Goal: Task Accomplishment & Management: Use online tool/utility

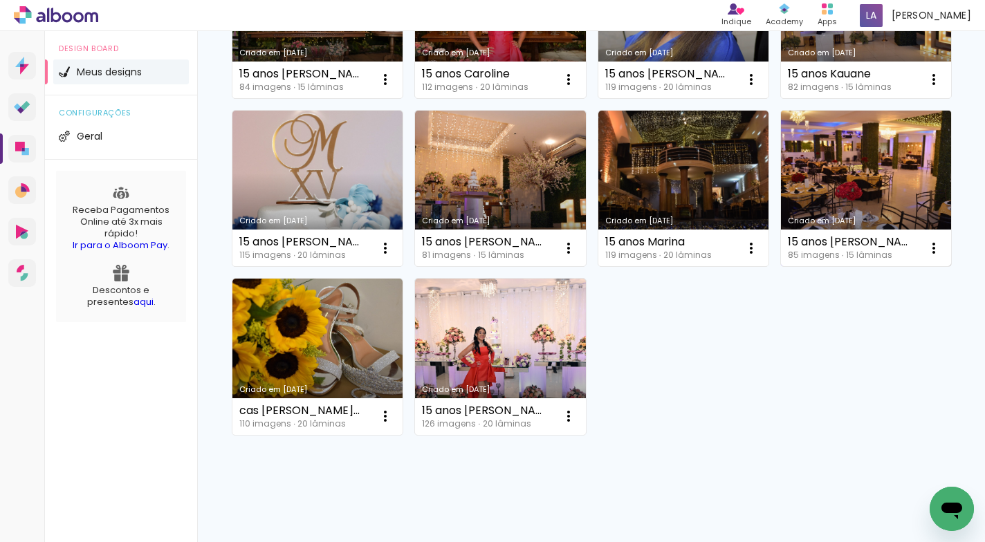
scroll to position [349, 0]
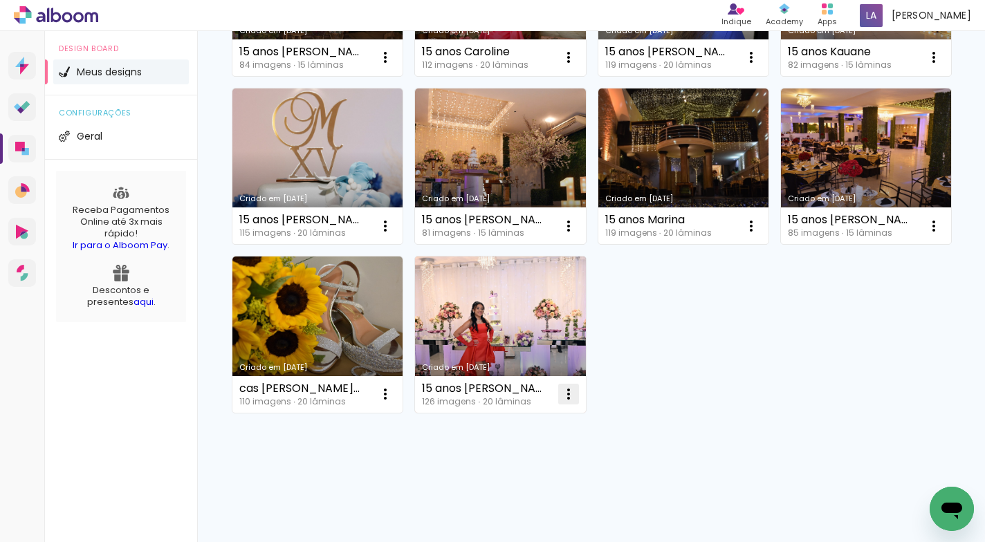
click at [385, 66] on iron-icon at bounding box center [385, 57] width 17 height 17
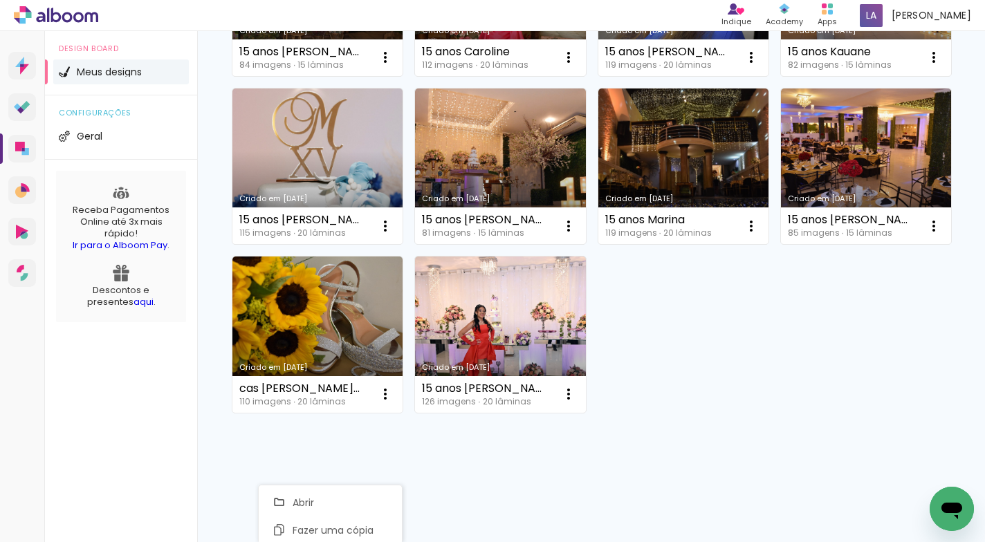
click at [900, 112] on div "Criado em 08/08/25 15 anos Gabriela 84 imagens ∙ 15 lâminas Abrir Fazer uma cóp…" at bounding box center [590, 166] width 731 height 506
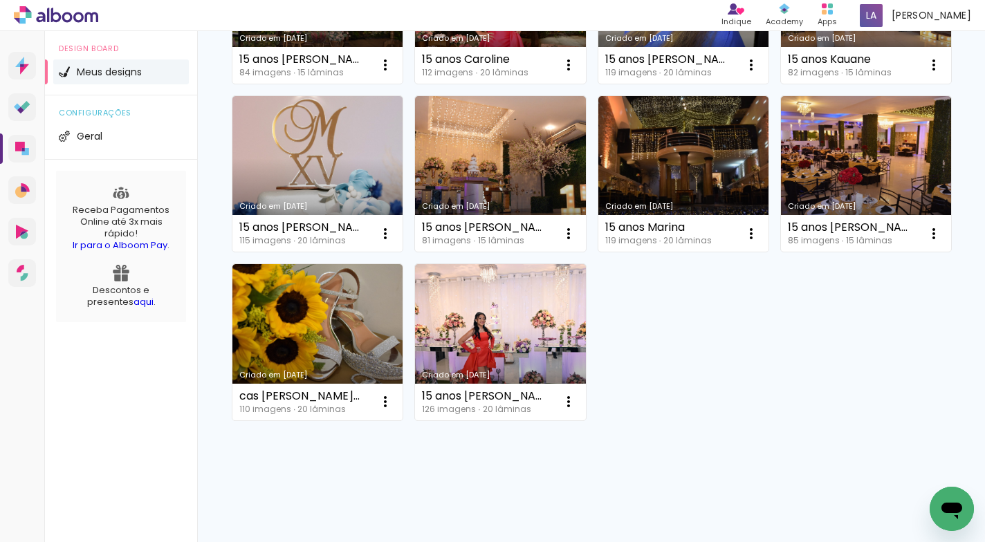
scroll to position [0, 0]
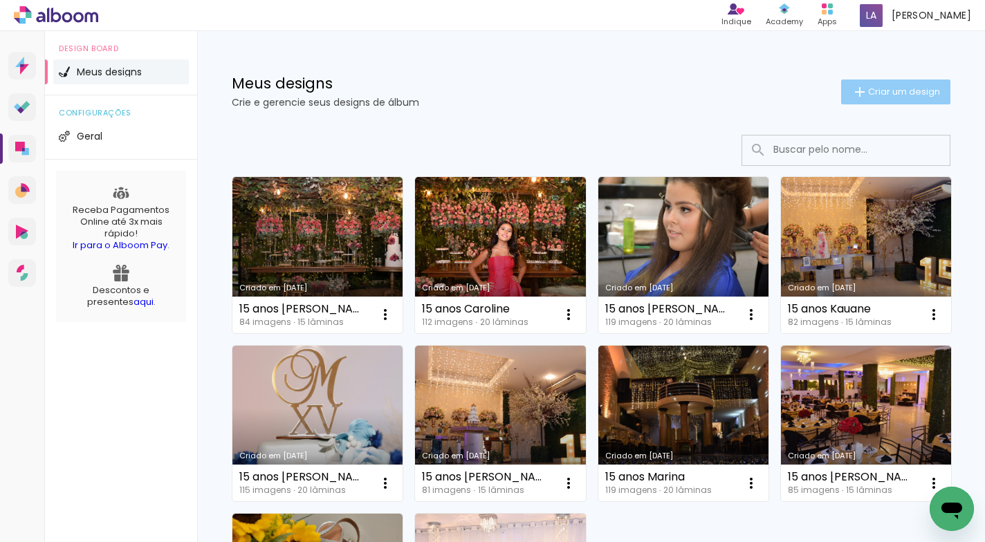
click at [869, 87] on span "Criar um design" at bounding box center [904, 91] width 72 height 9
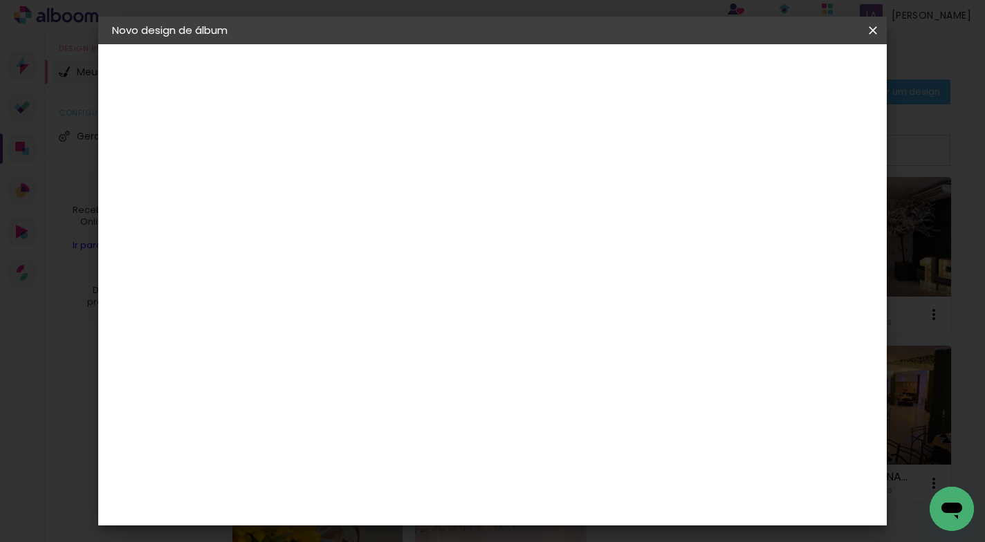
click at [338, 183] on input at bounding box center [338, 185] width 0 height 21
type input "cas [PERSON_NAME] e [PERSON_NAME]"
type paper-input "cas [PERSON_NAME] e [PERSON_NAME]"
click at [0, 0] on slot "Avançar" at bounding box center [0, 0] width 0 height 0
click at [0, 0] on slot "Tamanho Livre" at bounding box center [0, 0] width 0 height 0
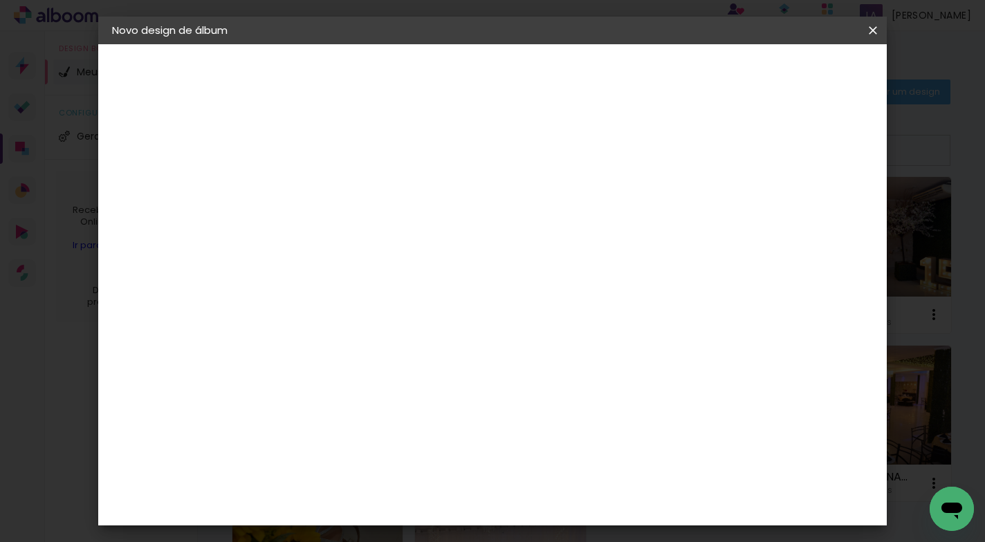
click at [0, 0] on slot "Avançar" at bounding box center [0, 0] width 0 height 0
drag, startPoint x: 584, startPoint y: 390, endPoint x: 551, endPoint y: 390, distance: 33.9
click at [551, 390] on input "60" at bounding box center [569, 390] width 36 height 21
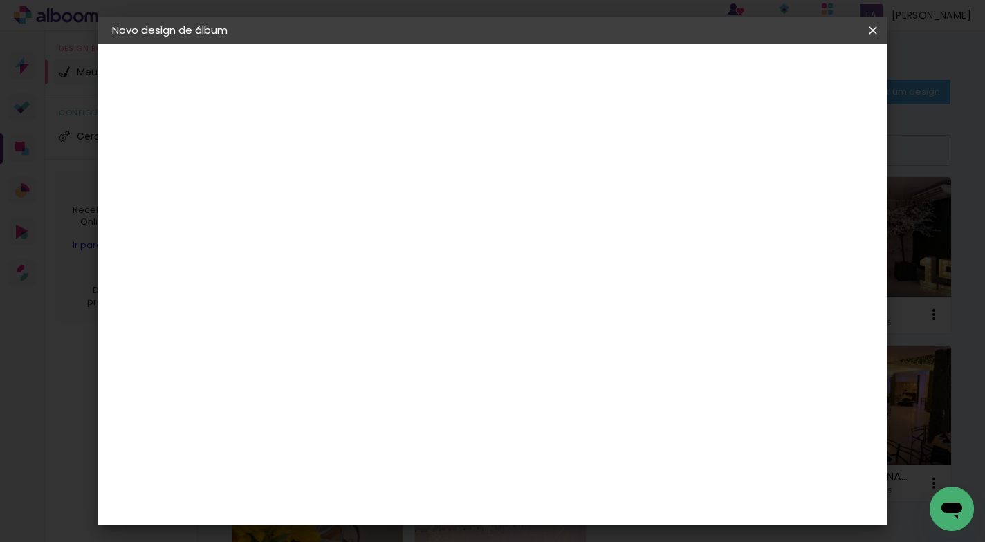
type input "50,8"
type paper-input "50,8"
drag, startPoint x: 311, startPoint y: 383, endPoint x: 292, endPoint y: 379, distance: 19.0
click at [292, 379] on input "30" at bounding box center [295, 384] width 36 height 21
type input "2"
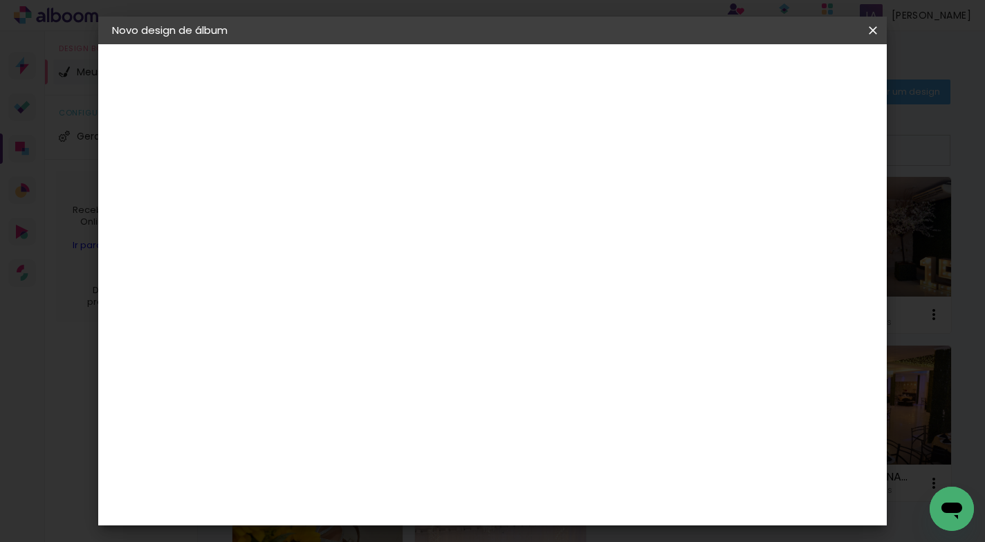
scroll to position [131, 0]
type input "30,5"
type paper-input "30,5"
click at [759, 155] on div "25.4 cm cm cm mm A maioria das encadernadoras sugere 5mm de sangria." at bounding box center [549, 99] width 542 height 111
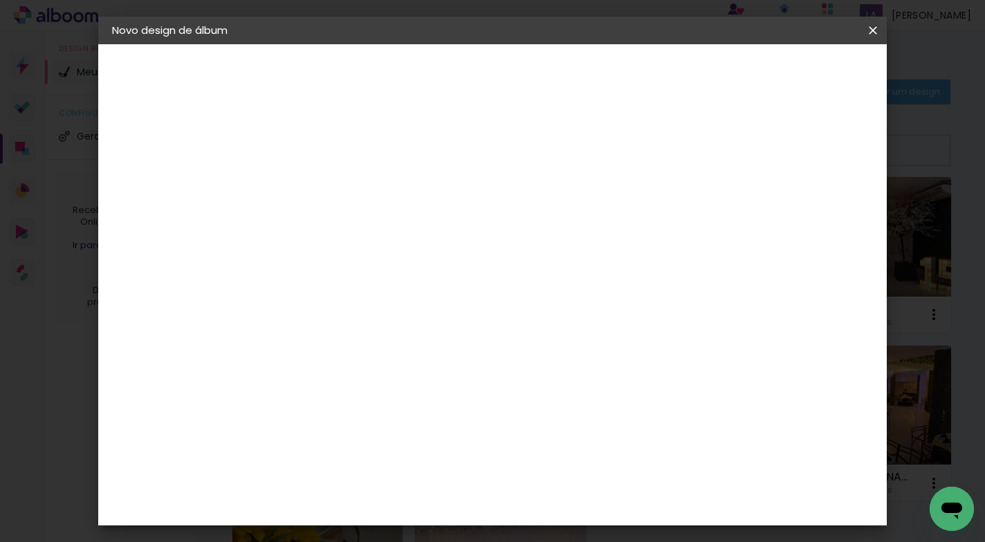
click at [786, 75] on span "Iniciar design" at bounding box center [754, 73] width 63 height 10
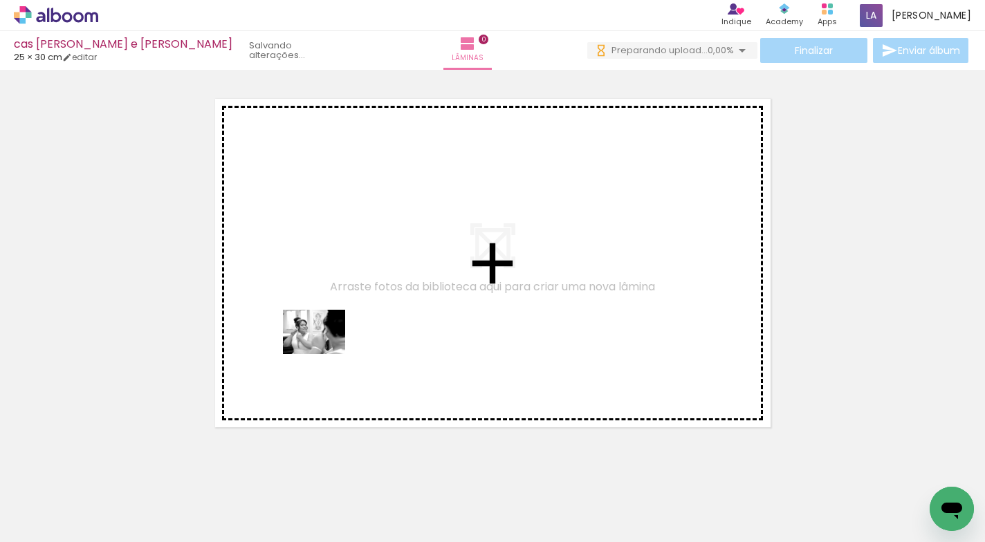
drag, startPoint x: 147, startPoint y: 492, endPoint x: 324, endPoint y: 352, distance: 226.5
click at [324, 352] on quentale-workspace at bounding box center [492, 271] width 985 height 542
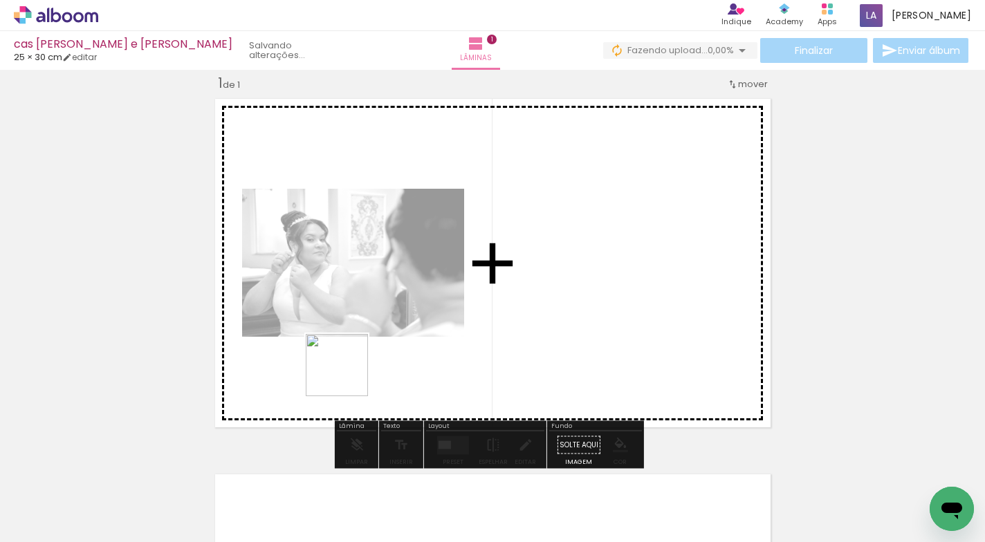
drag, startPoint x: 219, startPoint y: 506, endPoint x: 347, endPoint y: 376, distance: 183.4
click at [347, 376] on quentale-workspace at bounding box center [492, 271] width 985 height 542
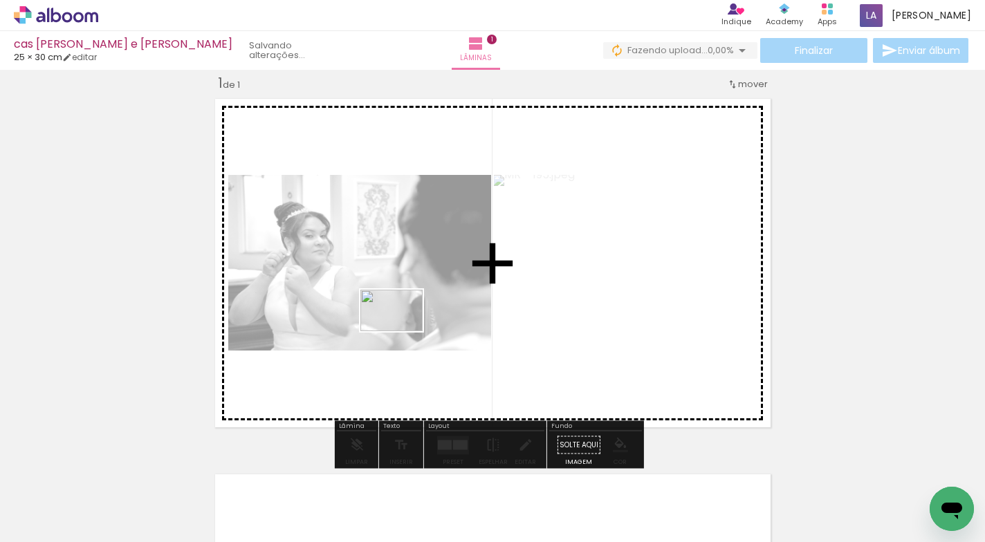
drag, startPoint x: 299, startPoint y: 486, endPoint x: 403, endPoint y: 332, distance: 185.5
click at [403, 332] on quentale-workspace at bounding box center [492, 271] width 985 height 542
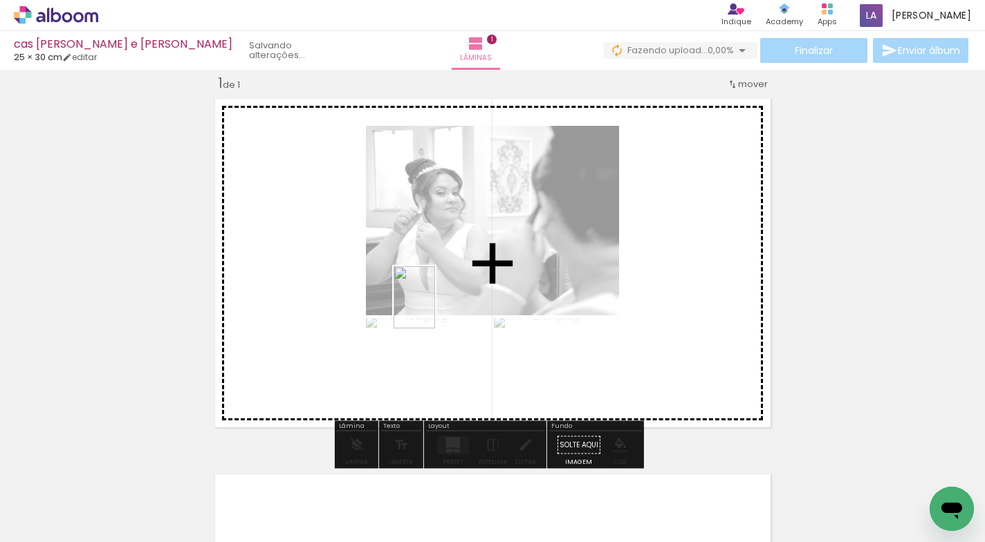
drag, startPoint x: 377, startPoint y: 494, endPoint x: 436, endPoint y: 311, distance: 192.0
click at [436, 311] on quentale-workspace at bounding box center [492, 271] width 985 height 542
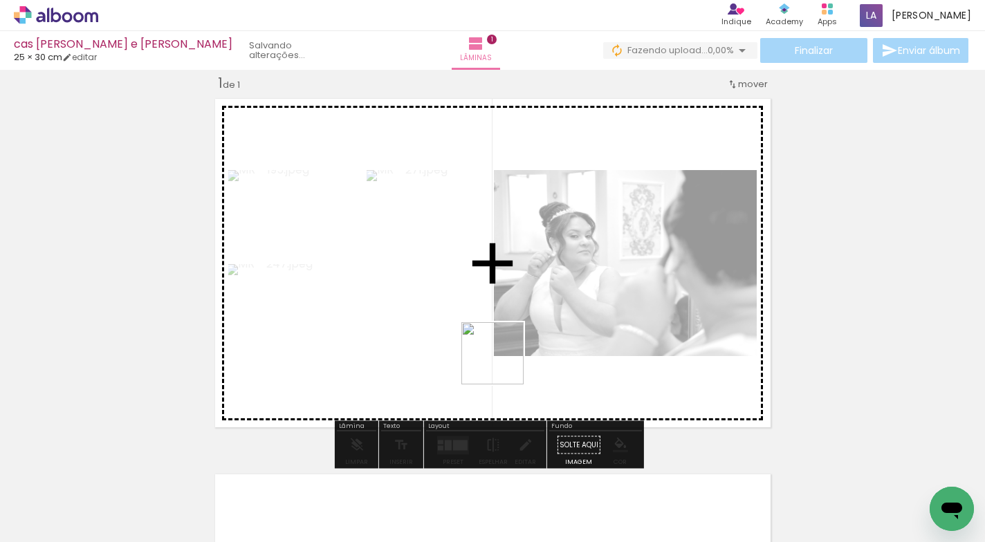
drag, startPoint x: 458, startPoint y: 507, endPoint x: 561, endPoint y: 334, distance: 201.3
click at [561, 334] on quentale-workspace at bounding box center [492, 271] width 985 height 542
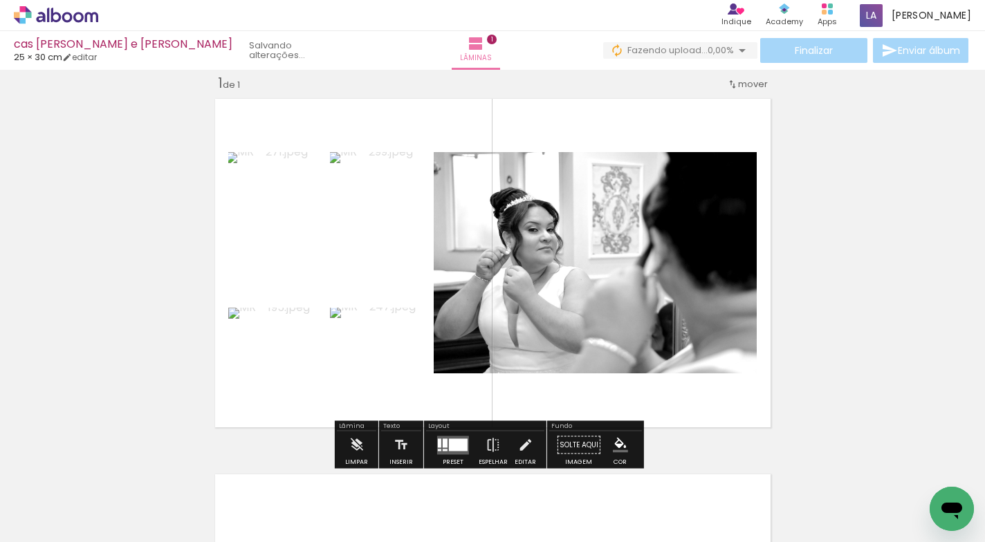
click at [443, 445] on div at bounding box center [445, 443] width 5 height 9
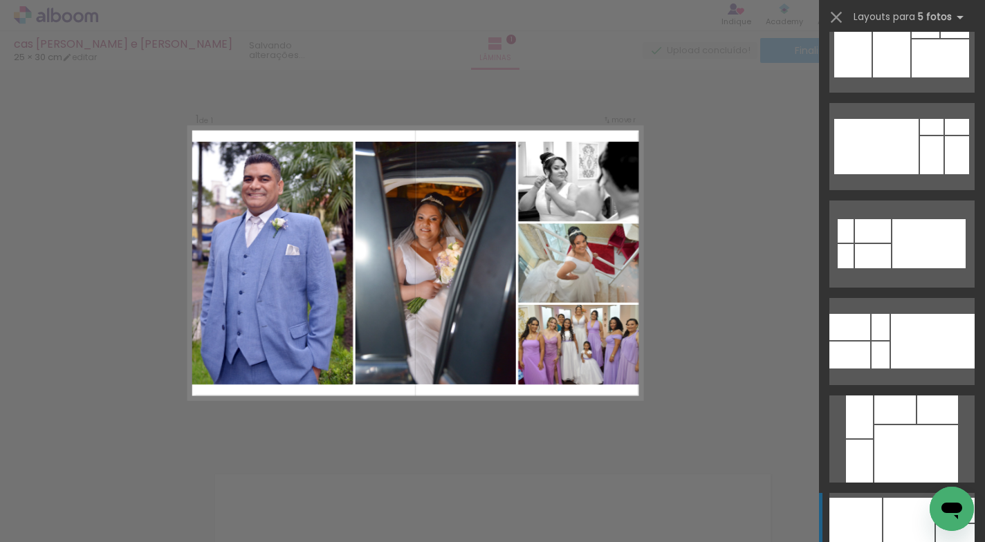
scroll to position [204, 0]
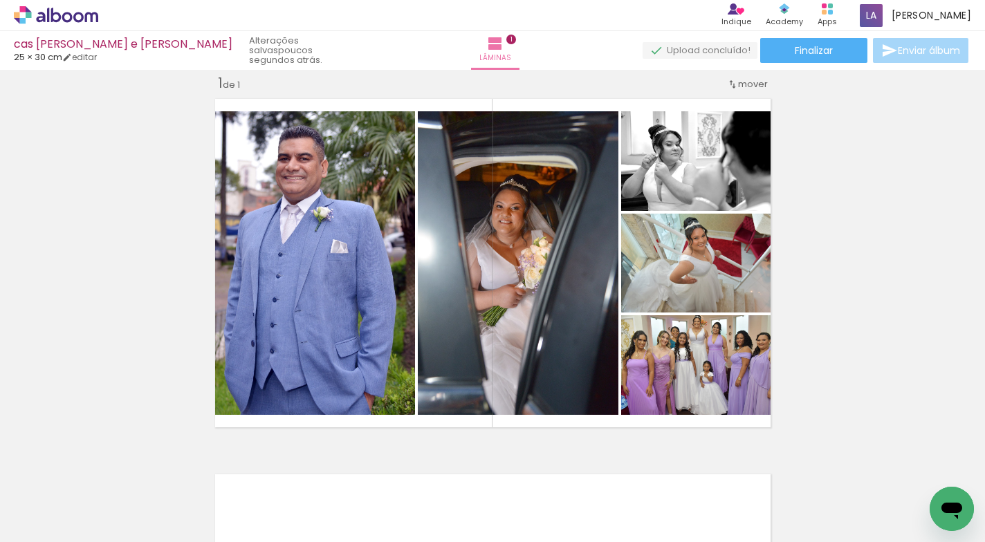
click at [842, 243] on div "Inserir lâmina 1 de 1" at bounding box center [492, 433] width 985 height 752
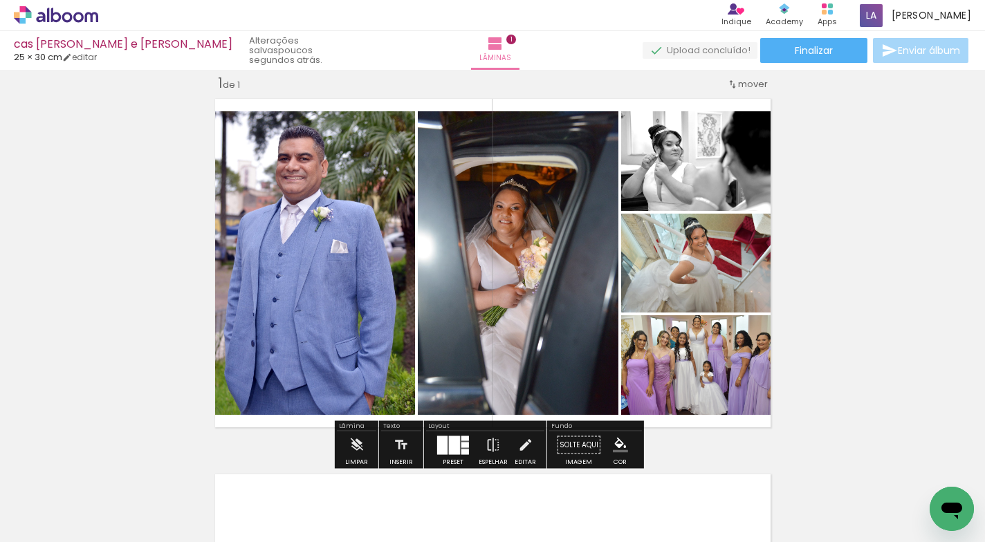
click at [449, 443] on div at bounding box center [454, 445] width 11 height 19
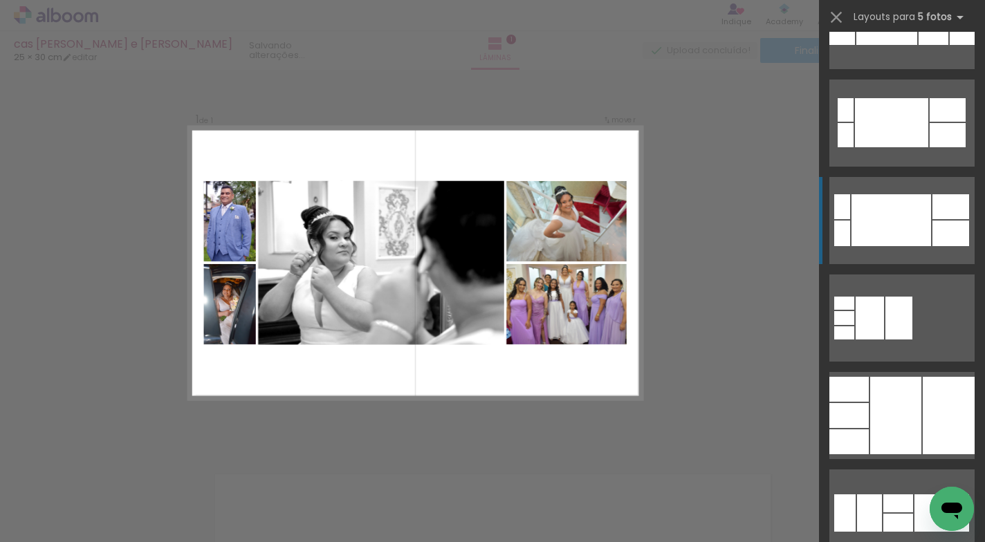
scroll to position [1231, 0]
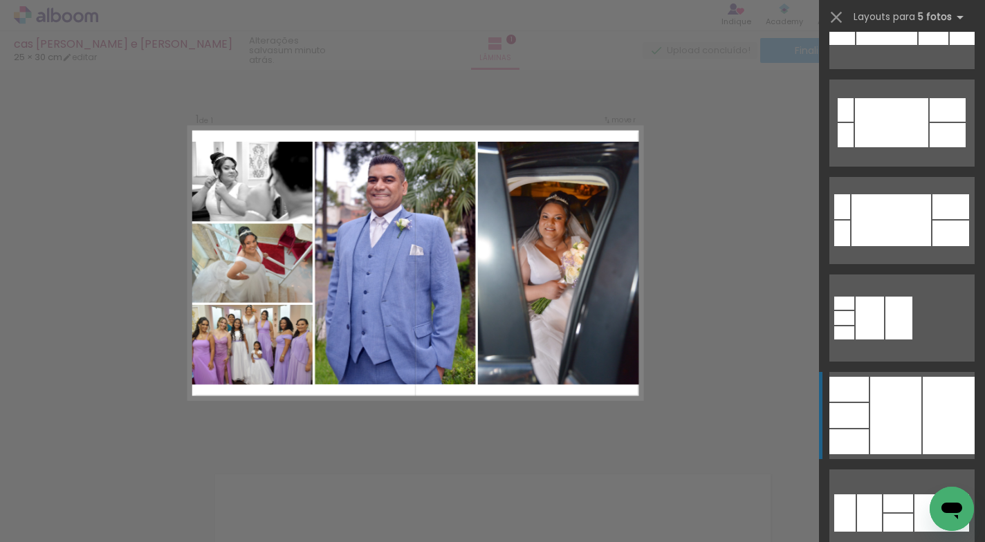
click at [892, 400] on div at bounding box center [895, 415] width 51 height 77
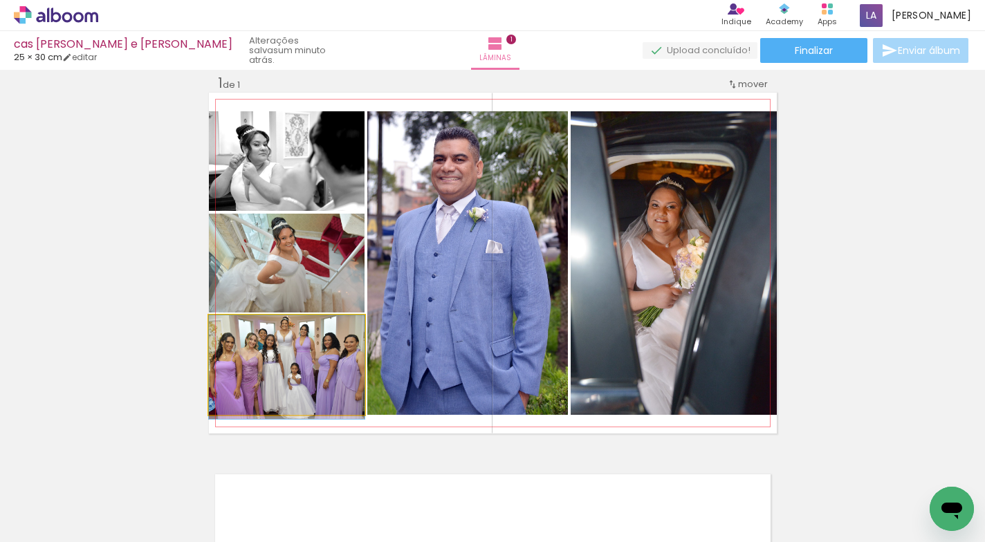
drag, startPoint x: 304, startPoint y: 358, endPoint x: 306, endPoint y: 369, distance: 10.6
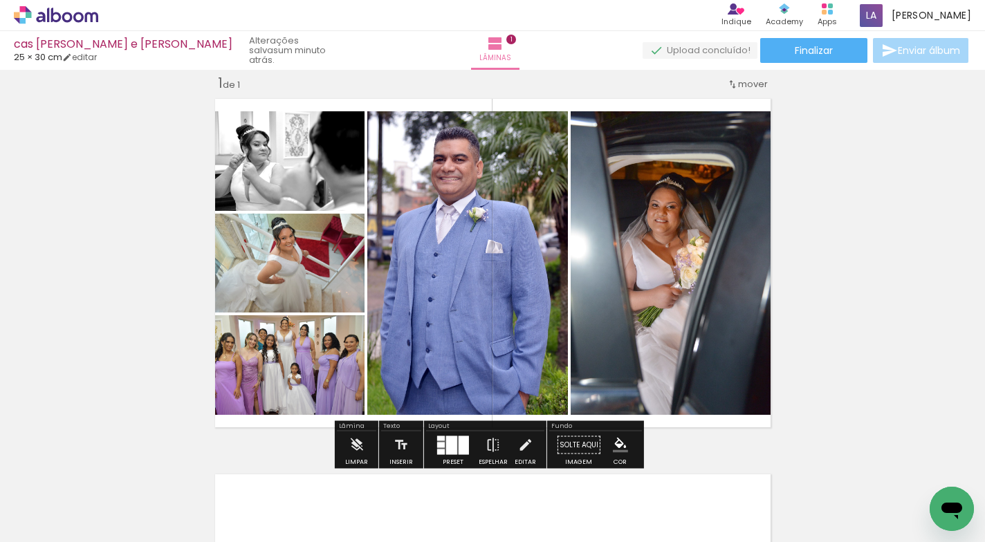
click at [837, 246] on div "Inserir lâmina 1 de 1" at bounding box center [492, 433] width 985 height 752
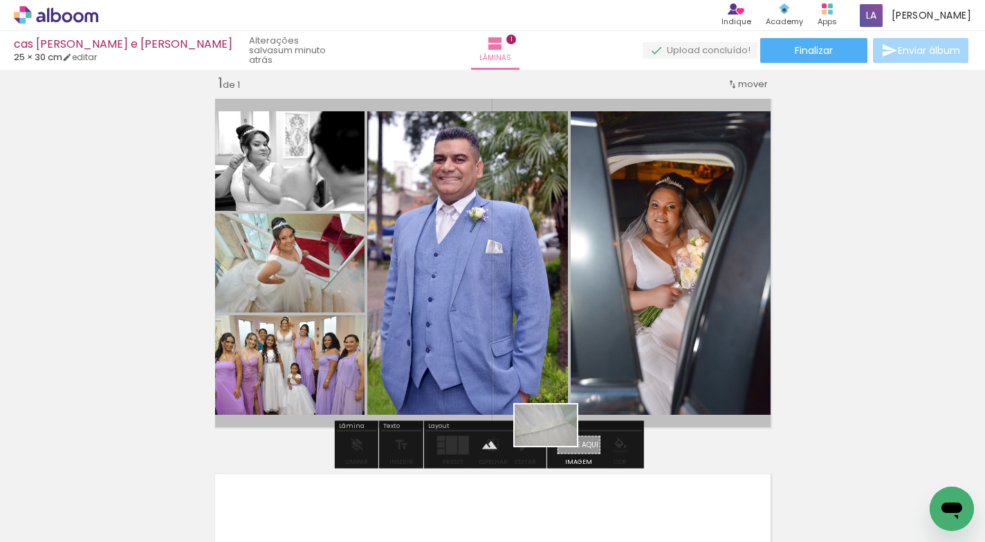
drag, startPoint x: 526, startPoint y: 487, endPoint x: 556, endPoint y: 446, distance: 50.9
click at [556, 446] on quentale-workspace at bounding box center [492, 271] width 985 height 542
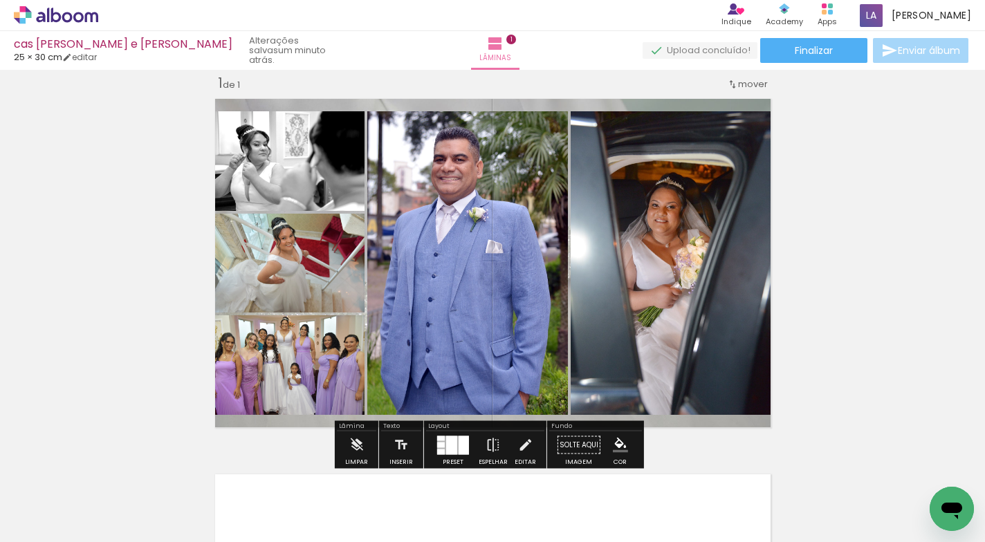
click at [621, 103] on quentale-layouter at bounding box center [493, 263] width 568 height 341
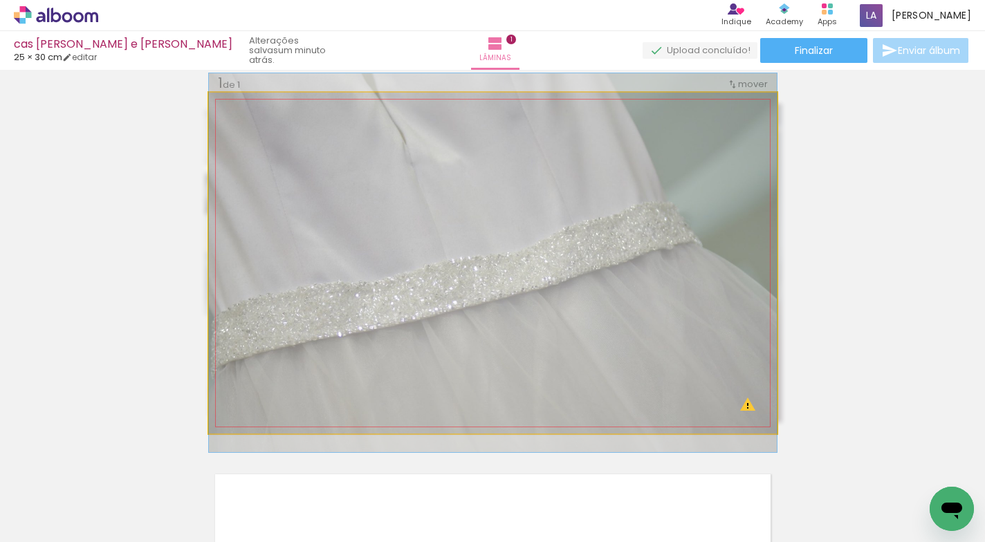
click at [622, 103] on quentale-photo at bounding box center [493, 263] width 568 height 341
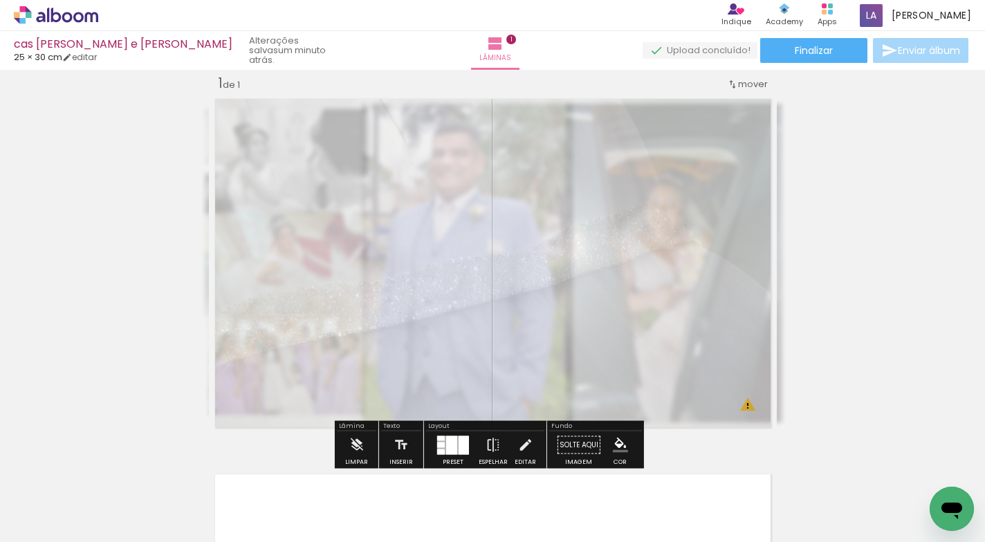
drag, startPoint x: 405, startPoint y: 126, endPoint x: 371, endPoint y: 134, distance: 35.6
type paper-slider "35"
click at [371, 134] on div at bounding box center [378, 128] width 22 height 22
click at [867, 172] on div "Inserir lâmina 1 de 1 O Designbox precisará aumentar a sua imagem em 469% para …" at bounding box center [492, 433] width 985 height 752
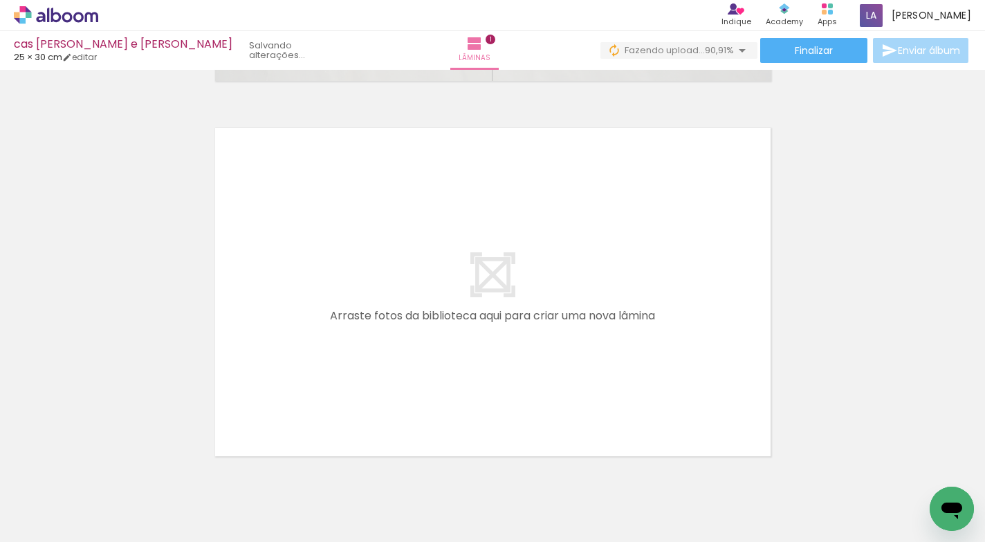
scroll to position [0, 0]
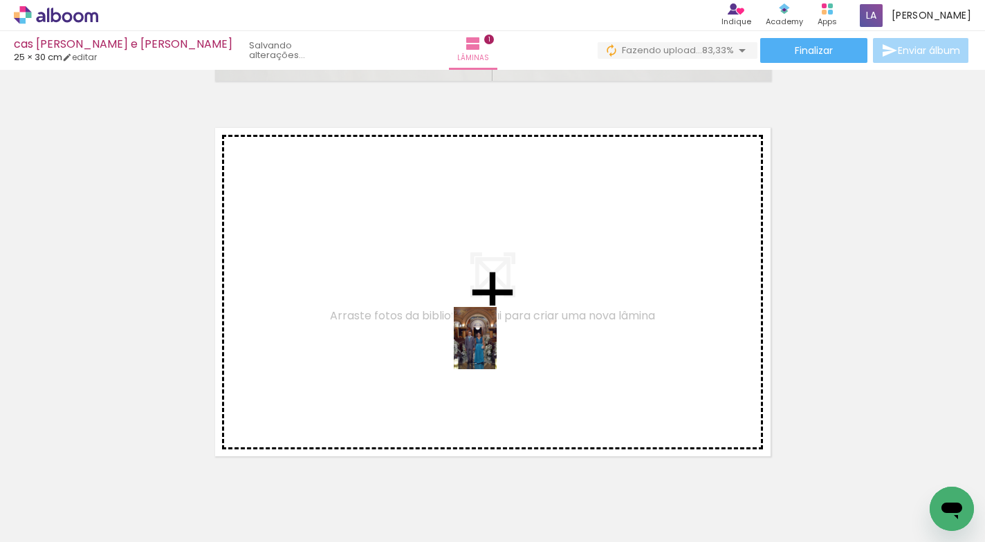
drag, startPoint x: 557, startPoint y: 504, endPoint x: 495, endPoint y: 349, distance: 166.7
click at [495, 349] on quentale-workspace at bounding box center [492, 271] width 985 height 542
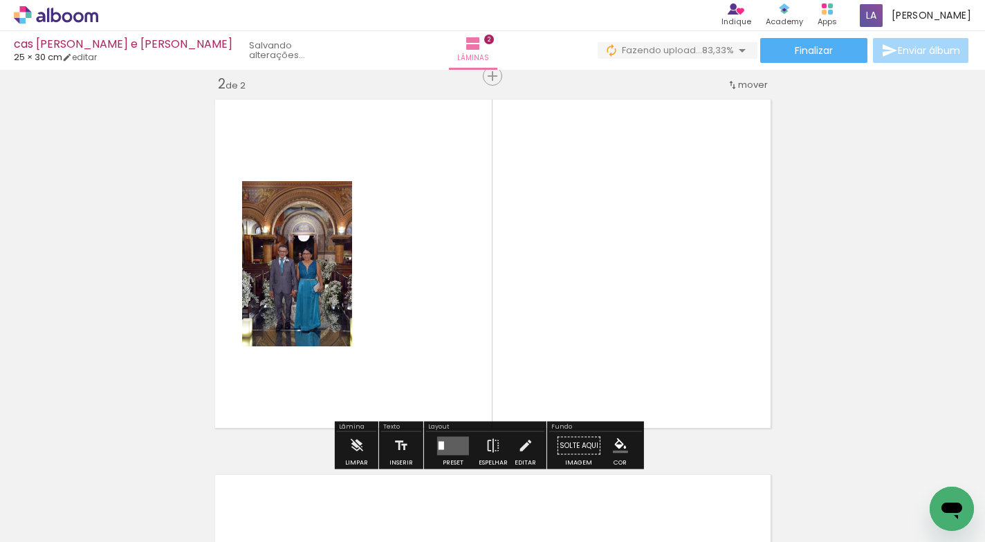
scroll to position [393, 0]
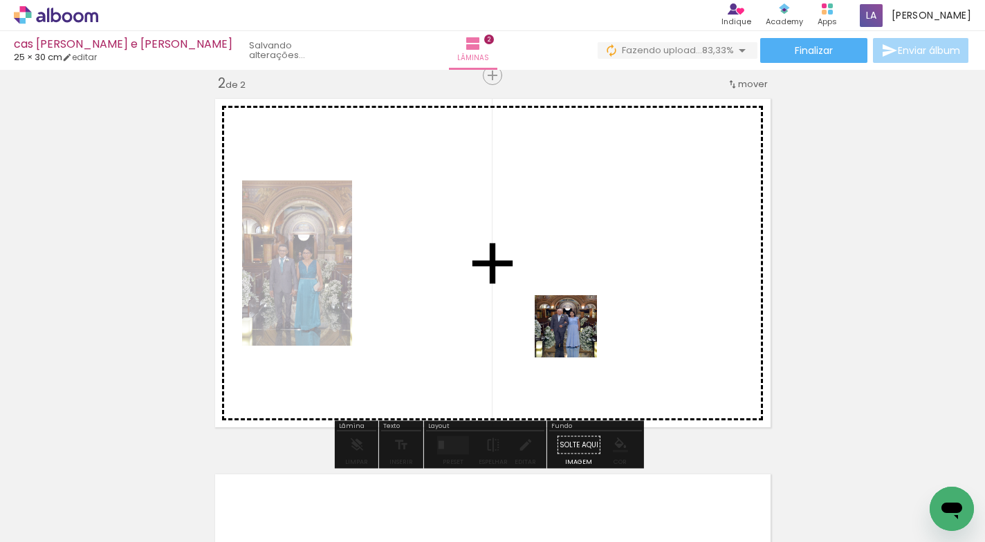
drag, startPoint x: 643, startPoint y: 488, endPoint x: 580, endPoint y: 334, distance: 166.6
click at [580, 334] on quentale-workspace at bounding box center [492, 271] width 985 height 542
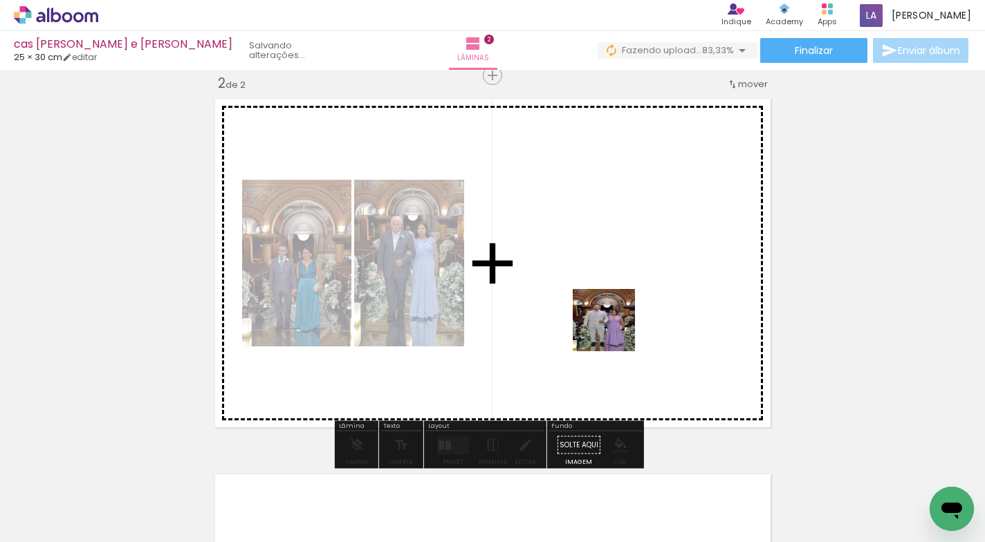
drag, startPoint x: 669, startPoint y: 445, endPoint x: 614, endPoint y: 331, distance: 127.2
click at [614, 331] on quentale-workspace at bounding box center [492, 271] width 985 height 542
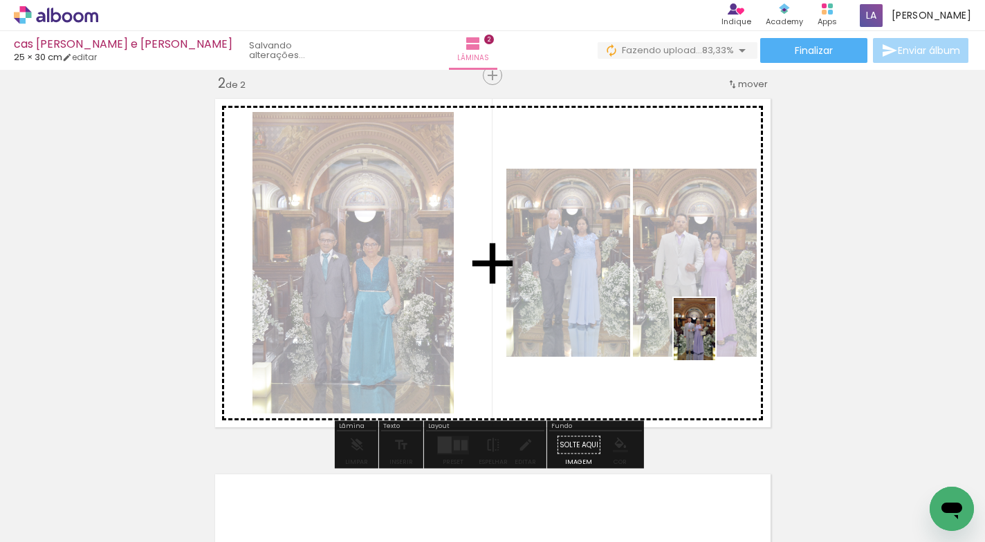
drag, startPoint x: 796, startPoint y: 504, endPoint x: 718, endPoint y: 345, distance: 176.6
click at [718, 345] on quentale-workspace at bounding box center [492, 271] width 985 height 542
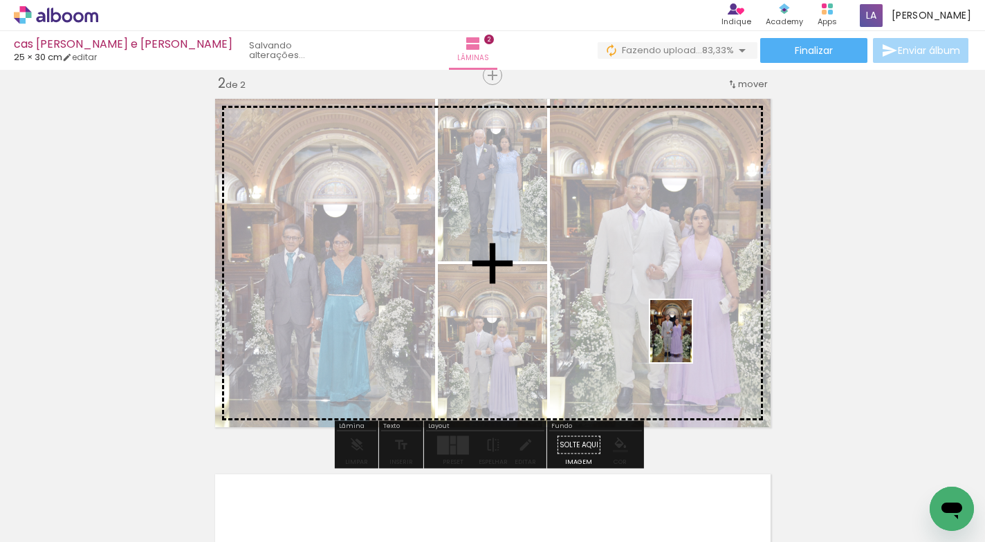
drag, startPoint x: 871, startPoint y: 500, endPoint x: 692, endPoint y: 344, distance: 237.2
click at [692, 344] on quentale-workspace at bounding box center [492, 271] width 985 height 542
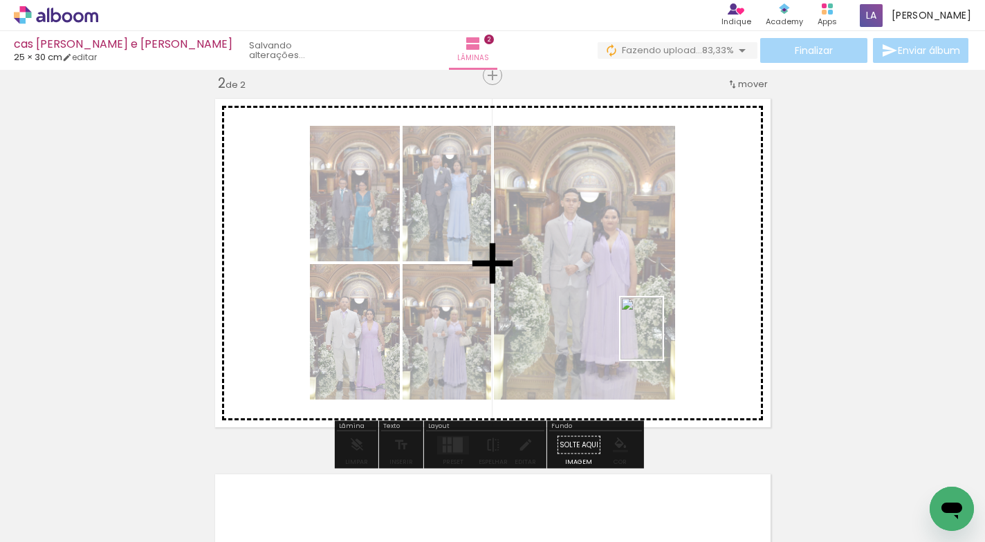
drag, startPoint x: 944, startPoint y: 477, endPoint x: 662, endPoint y: 340, distance: 314.0
click at [662, 340] on quentale-workspace at bounding box center [492, 271] width 985 height 542
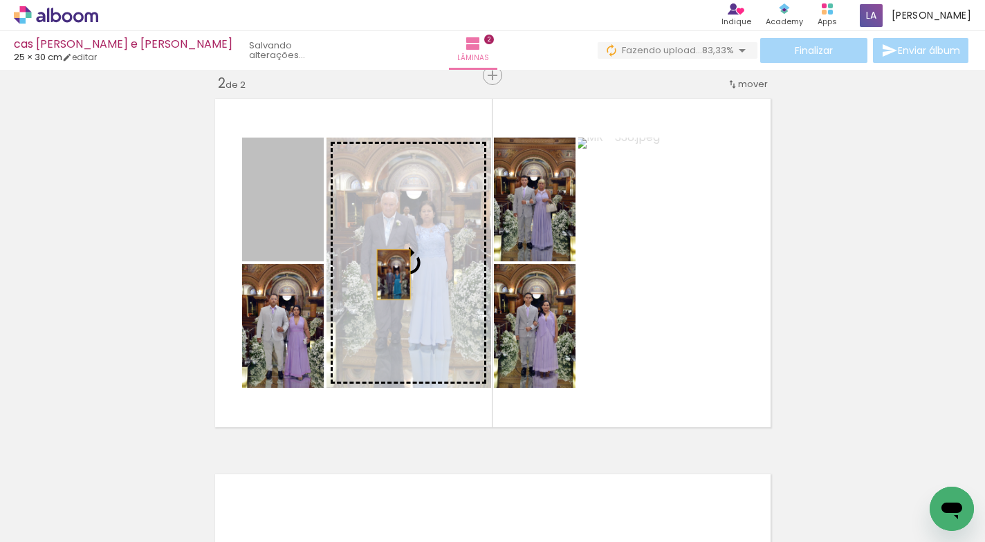
drag, startPoint x: 293, startPoint y: 212, endPoint x: 391, endPoint y: 277, distance: 117.4
click at [0, 0] on slot at bounding box center [0, 0] width 0 height 0
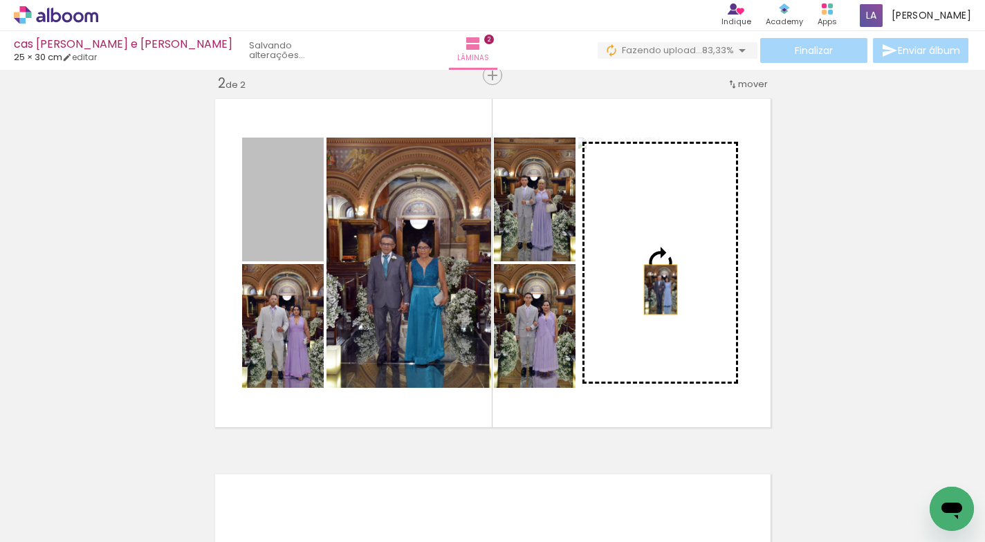
drag, startPoint x: 291, startPoint y: 225, endPoint x: 656, endPoint y: 291, distance: 370.4
click at [0, 0] on slot at bounding box center [0, 0] width 0 height 0
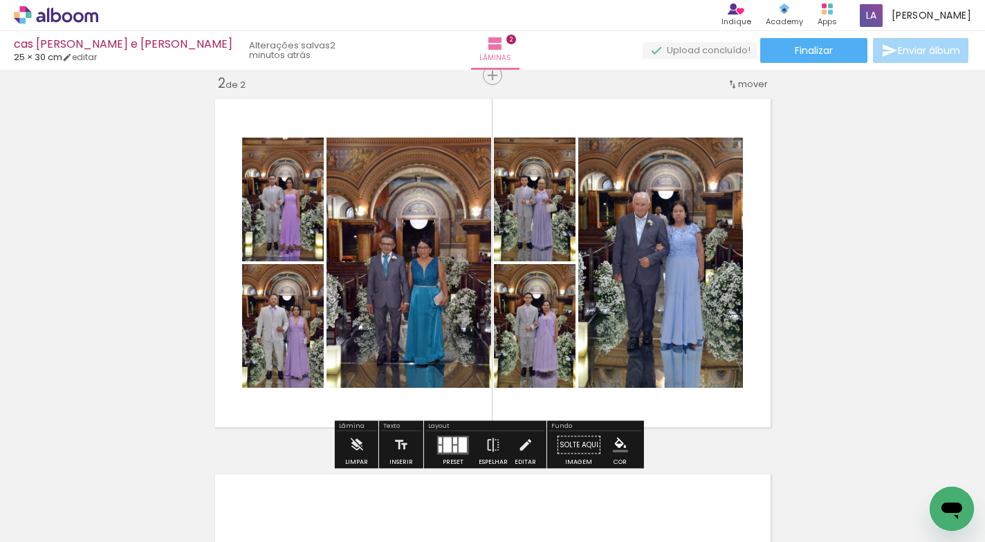
click at [881, 234] on div "Inserir lâmina 1 de 2 Inserir lâmina 2 de 2 O Designbox precisará aumentar a su…" at bounding box center [492, 245] width 985 height 1127
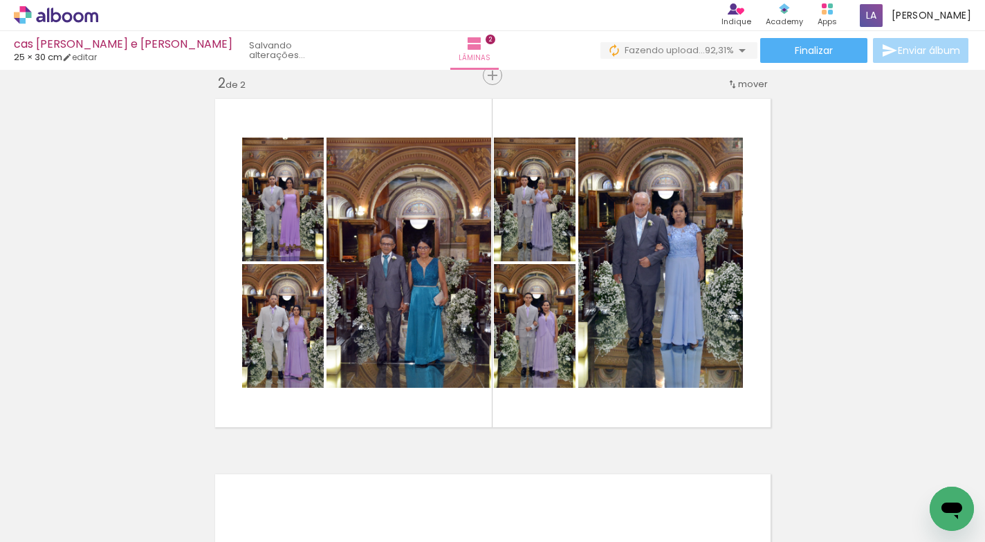
scroll to position [0, 126]
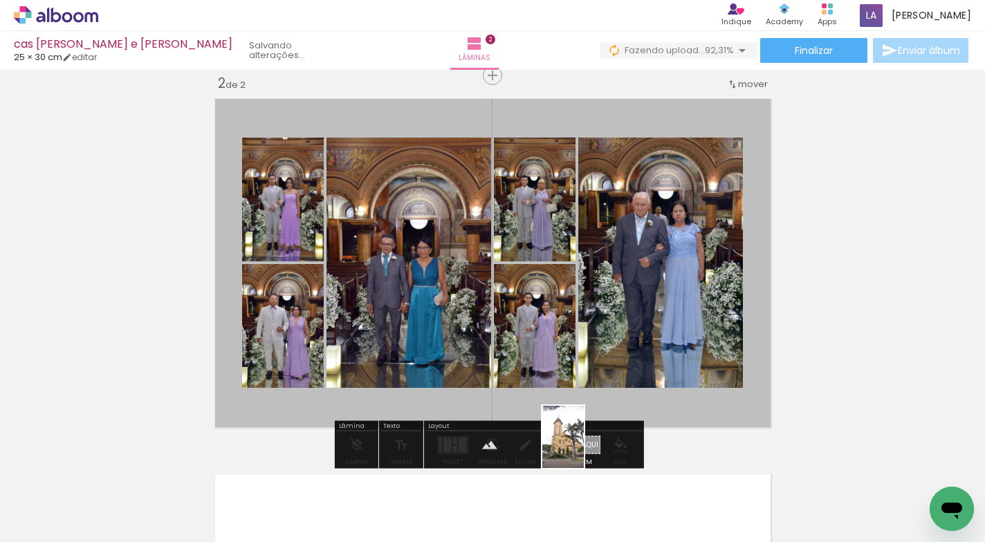
drag, startPoint x: 952, startPoint y: 477, endPoint x: 584, endPoint y: 448, distance: 369.1
click at [584, 448] on quentale-workspace at bounding box center [492, 271] width 985 height 542
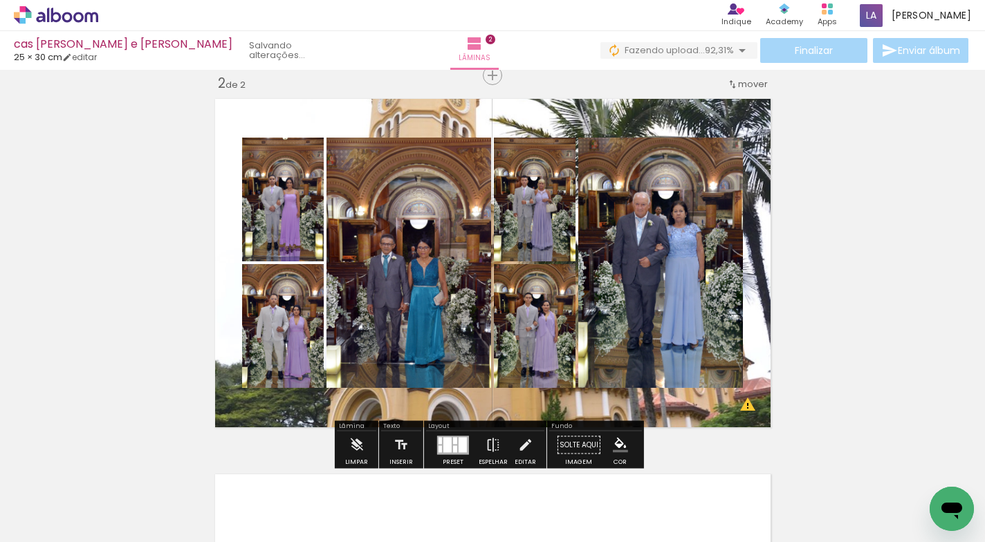
click at [690, 410] on quentale-layouter at bounding box center [493, 263] width 568 height 341
click at [690, 410] on quentale-photo at bounding box center [493, 263] width 568 height 341
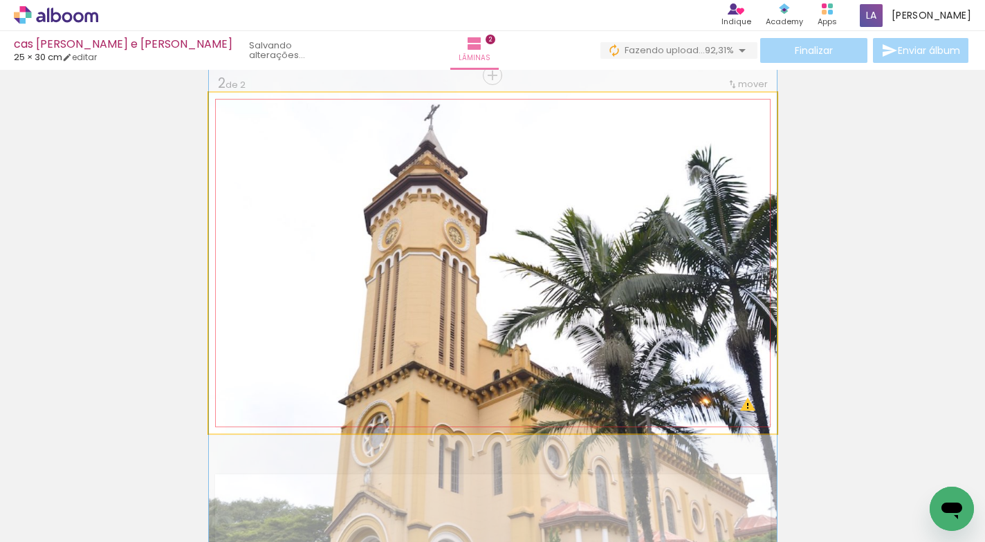
drag, startPoint x: 649, startPoint y: 279, endPoint x: 641, endPoint y: 413, distance: 134.4
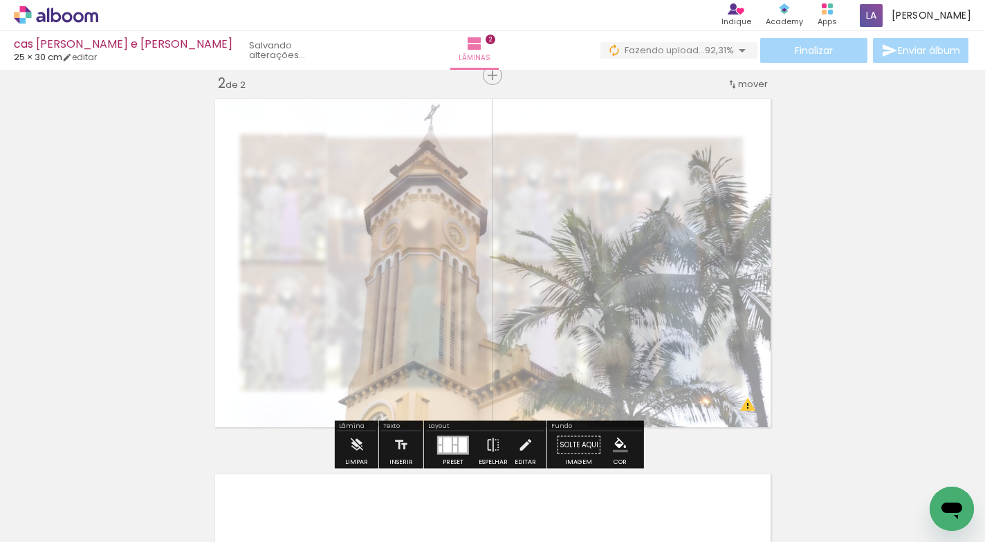
drag, startPoint x: 396, startPoint y: 129, endPoint x: 371, endPoint y: 133, distance: 25.9
type paper-slider "45"
click at [372, 133] on div at bounding box center [383, 128] width 22 height 22
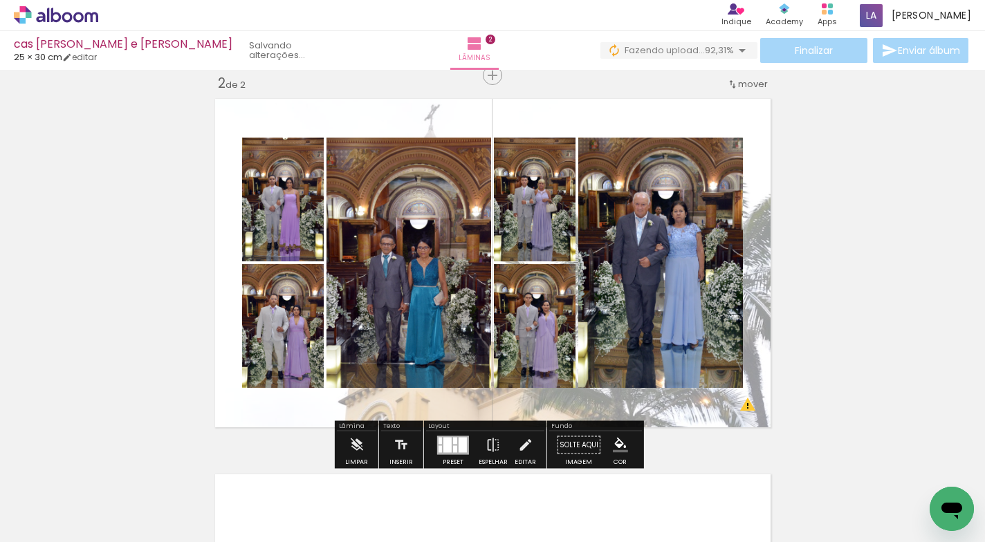
click at [891, 262] on div "Inserir lâmina 1 de 2 Inserir lâmina 2 de 2 O Designbox precisará aumentar a su…" at bounding box center [492, 245] width 985 height 1127
click at [890, 231] on div "Inserir lâmina 1 de 2 Inserir lâmina 2 de 2 O Designbox precisará aumentar a su…" at bounding box center [492, 245] width 985 height 1127
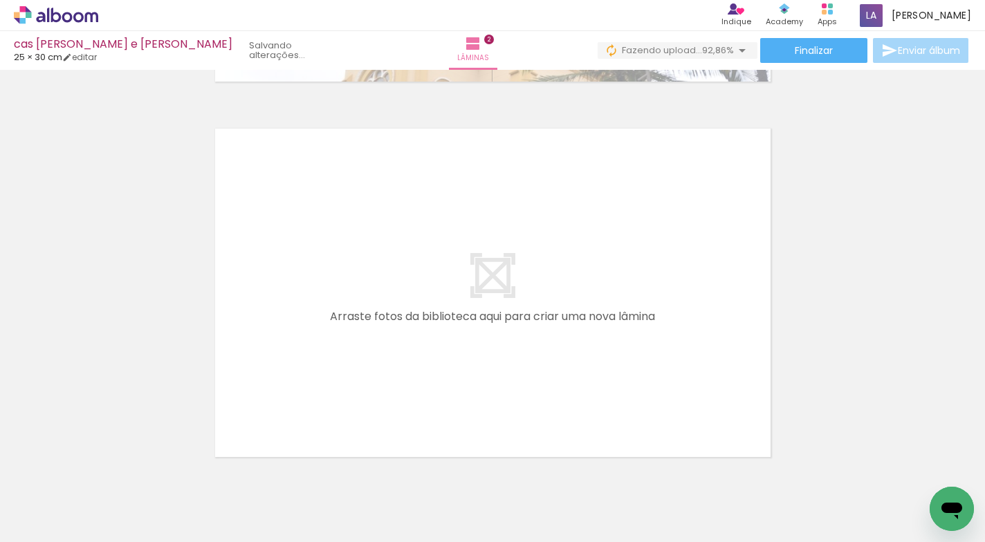
scroll to position [0, 0]
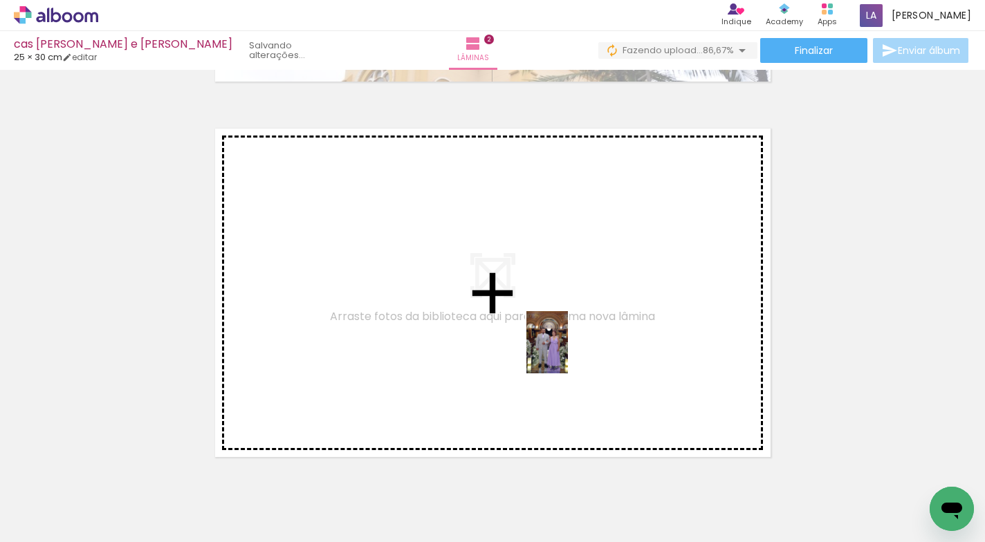
drag, startPoint x: 643, startPoint y: 489, endPoint x: 568, endPoint y: 353, distance: 154.8
click at [568, 353] on quentale-workspace at bounding box center [492, 271] width 985 height 542
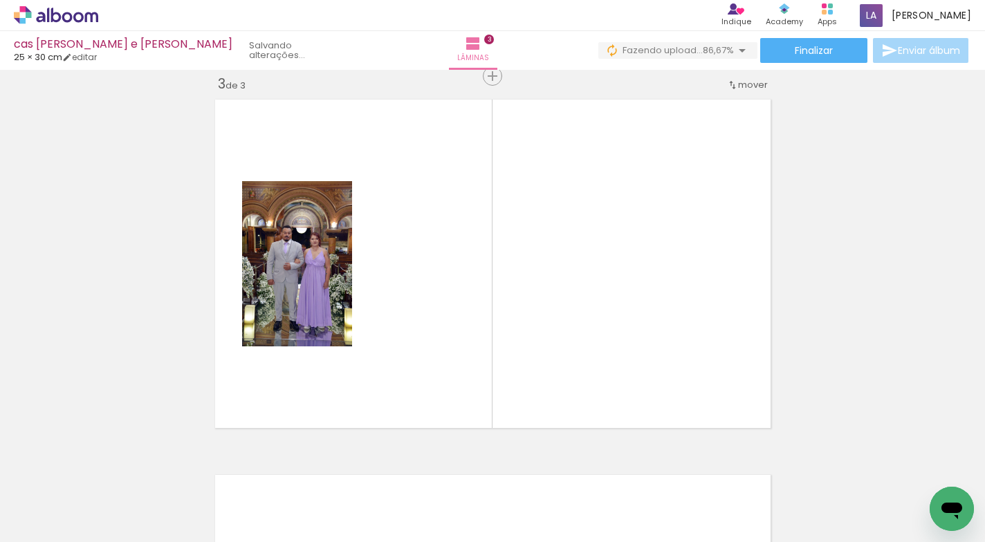
scroll to position [768, 0]
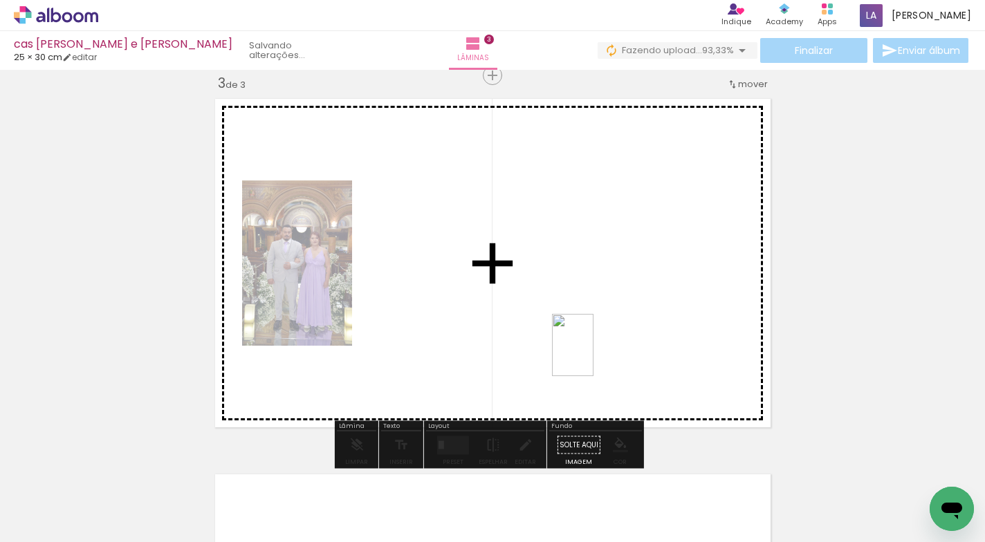
drag, startPoint x: 712, startPoint y: 506, endPoint x: 759, endPoint y: 492, distance: 49.5
click at [594, 356] on quentale-workspace at bounding box center [492, 271] width 985 height 542
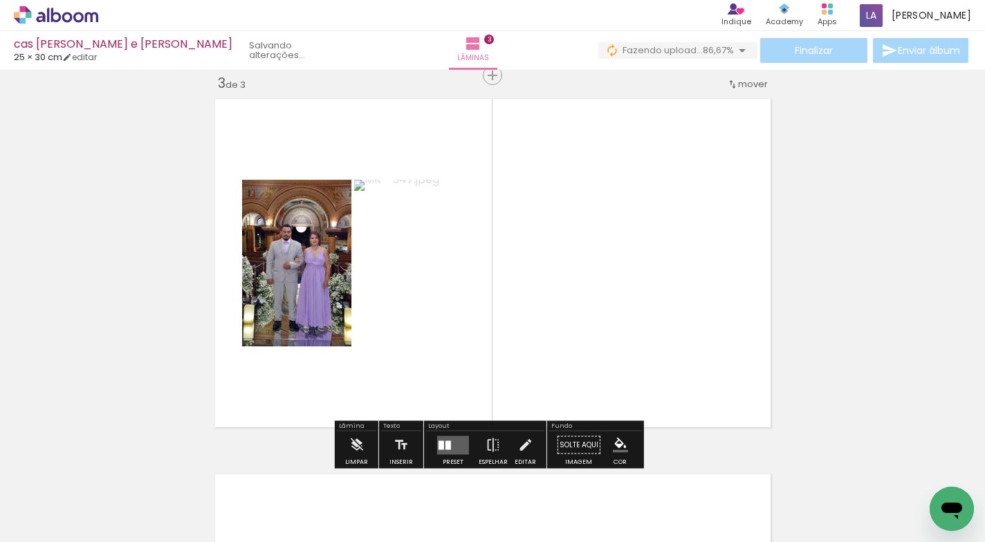
scroll to position [0, 0]
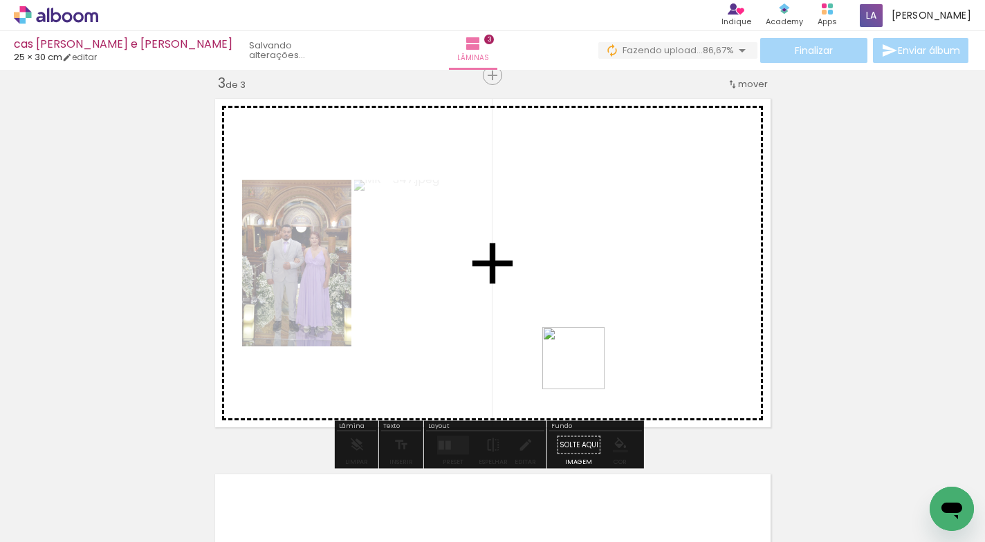
drag, startPoint x: 784, startPoint y: 495, endPoint x: 858, endPoint y: 497, distance: 74.7
click at [584, 369] on quentale-workspace at bounding box center [492, 271] width 985 height 542
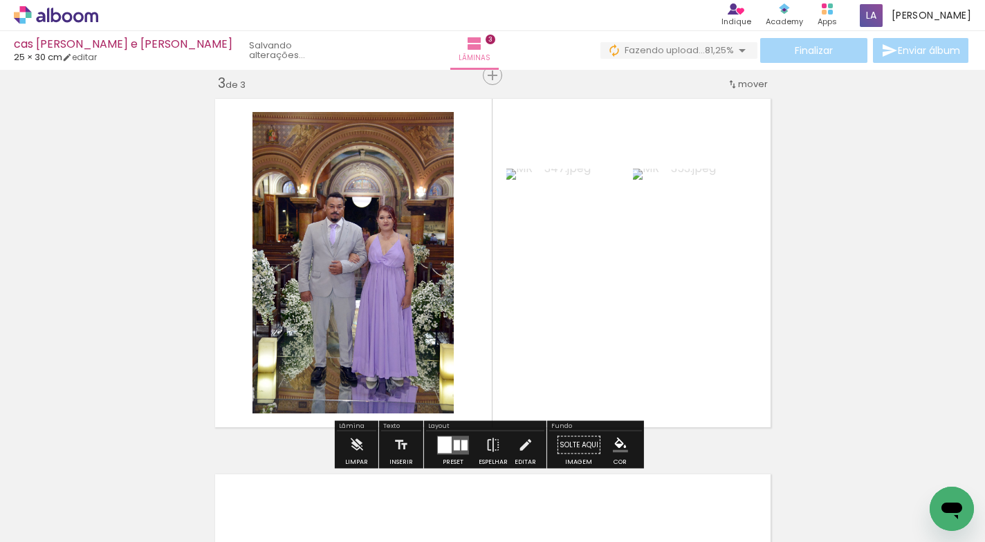
drag, startPoint x: 784, startPoint y: 490, endPoint x: 643, endPoint y: 350, distance: 199.1
click at [643, 349] on quentale-workspace at bounding box center [492, 271] width 985 height 542
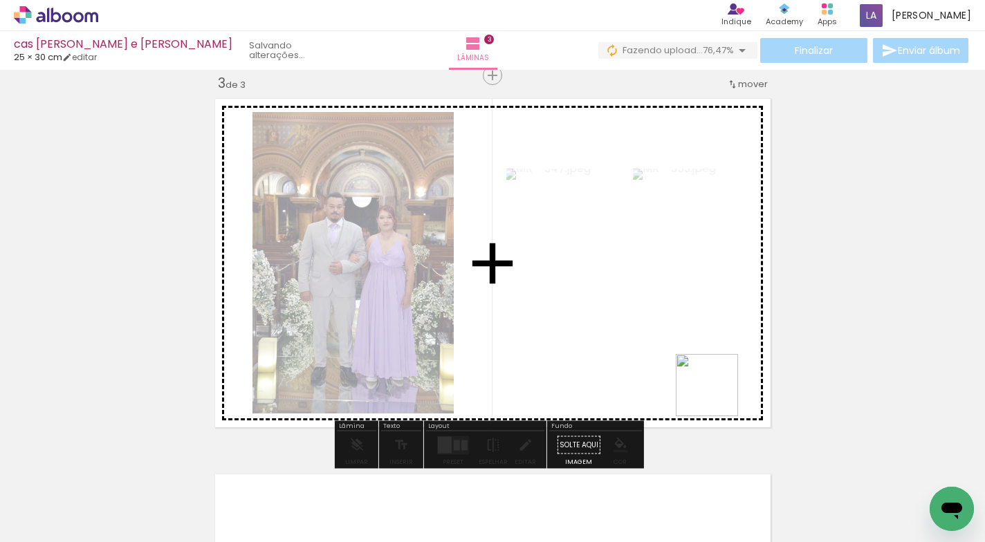
drag, startPoint x: 854, startPoint y: 491, endPoint x: 916, endPoint y: 454, distance: 72.6
click at [677, 342] on quentale-workspace at bounding box center [492, 271] width 985 height 542
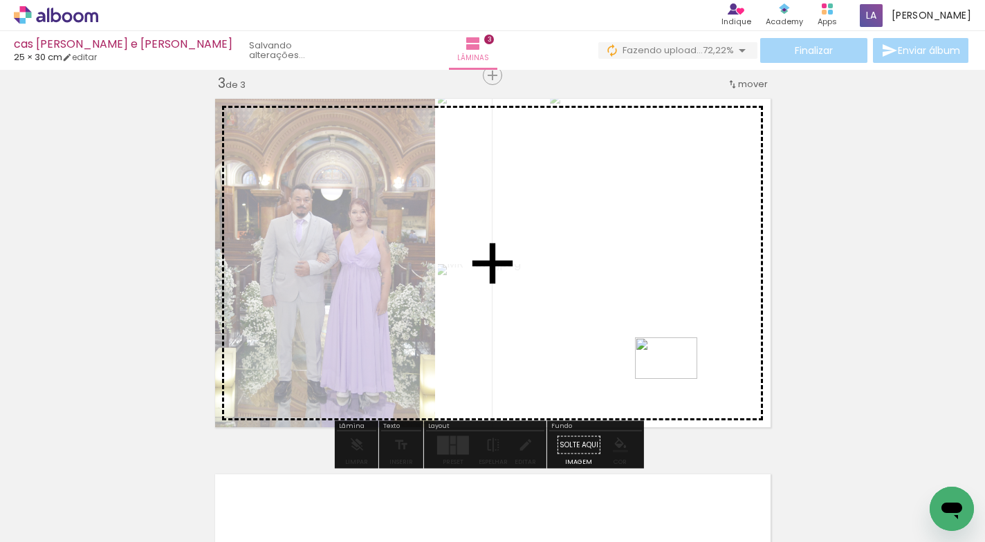
drag, startPoint x: 929, startPoint y: 480, endPoint x: 667, endPoint y: 365, distance: 286.5
click at [664, 363] on quentale-workspace at bounding box center [492, 271] width 985 height 542
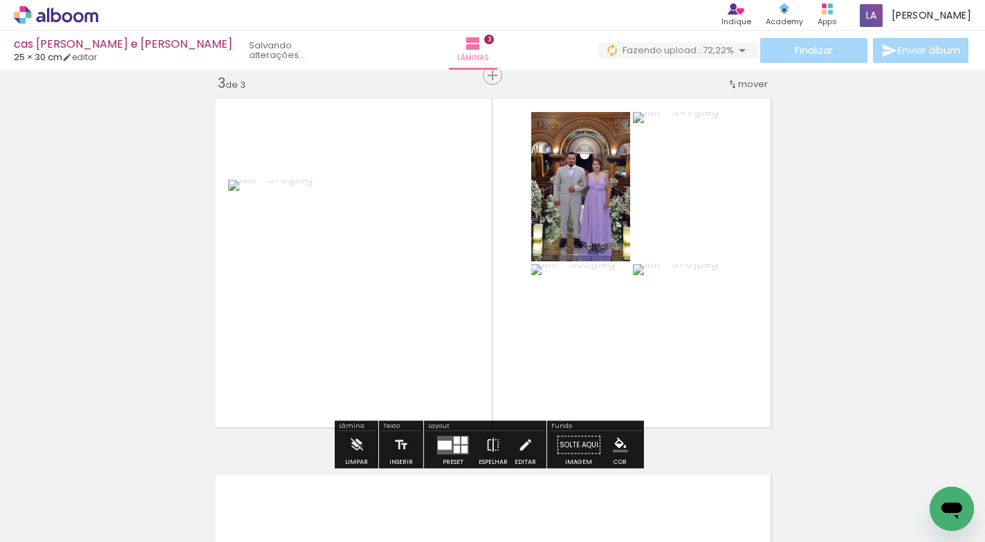
click at [874, 340] on div "Inserir lâmina 1 de 3 Inserir lâmina 2 de 3 Inserir lâmina 3 de 3 O Designbox p…" at bounding box center [492, 57] width 985 height 1503
click at [448, 442] on div at bounding box center [445, 445] width 14 height 9
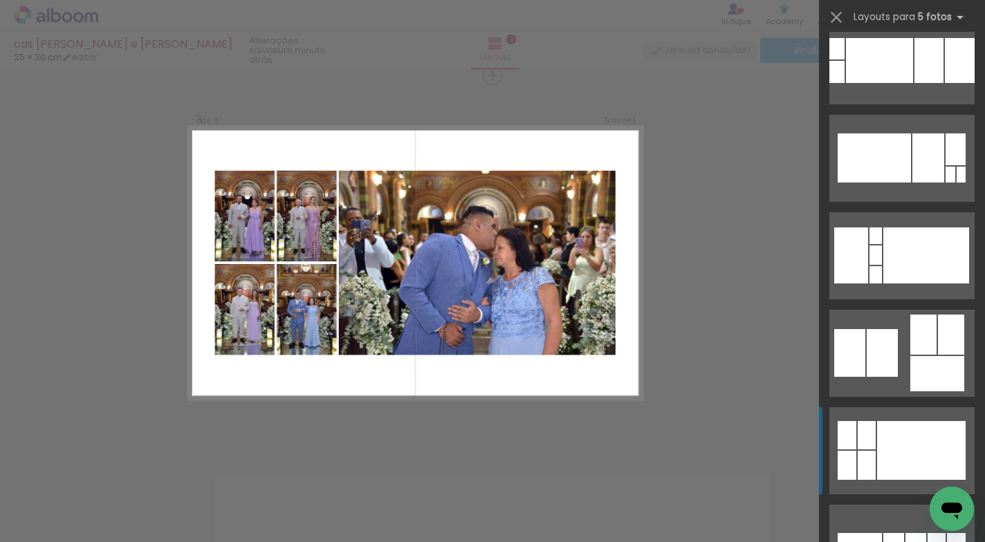
scroll to position [515, 0]
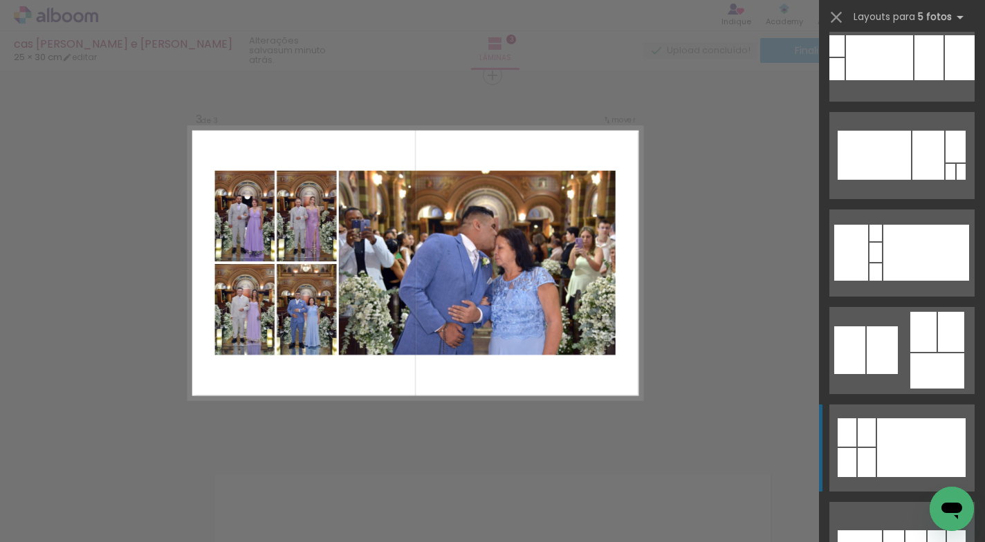
click at [911, 281] on div at bounding box center [926, 253] width 86 height 56
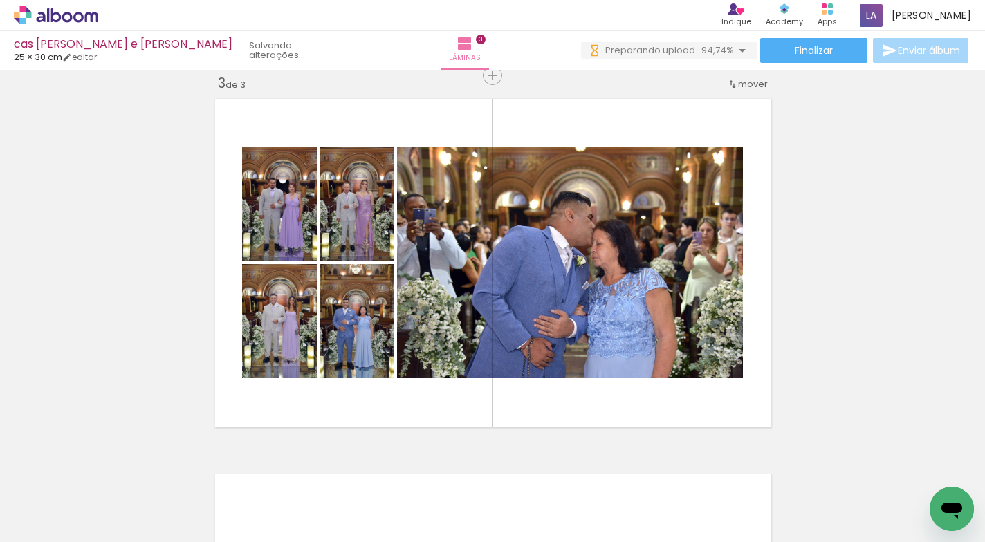
scroll to position [0, 591]
drag, startPoint x: 138, startPoint y: 211, endPoint x: 37, endPoint y: 21, distance: 215.1
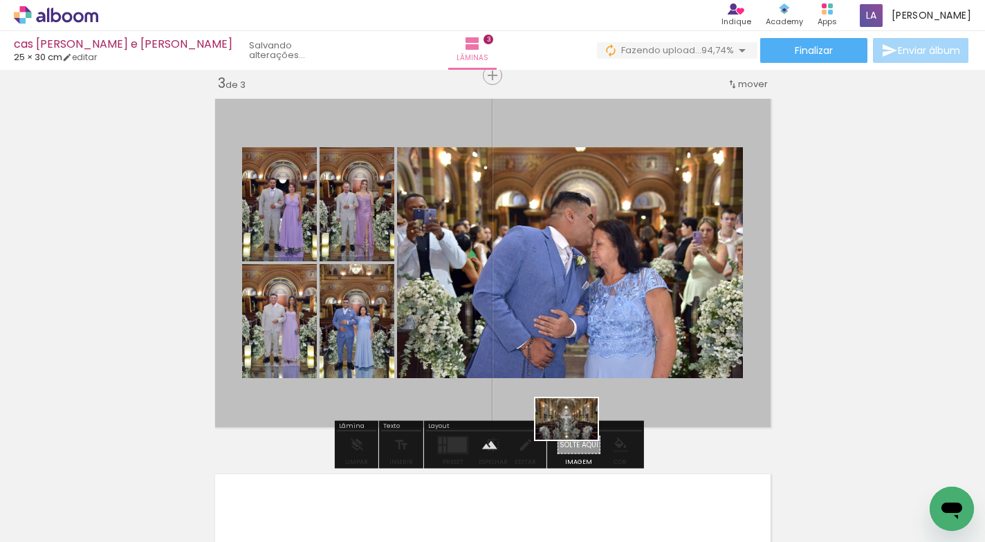
drag, startPoint x: 949, startPoint y: 478, endPoint x: 577, endPoint y: 440, distance: 374.1
click at [577, 440] on quentale-workspace at bounding box center [492, 271] width 985 height 542
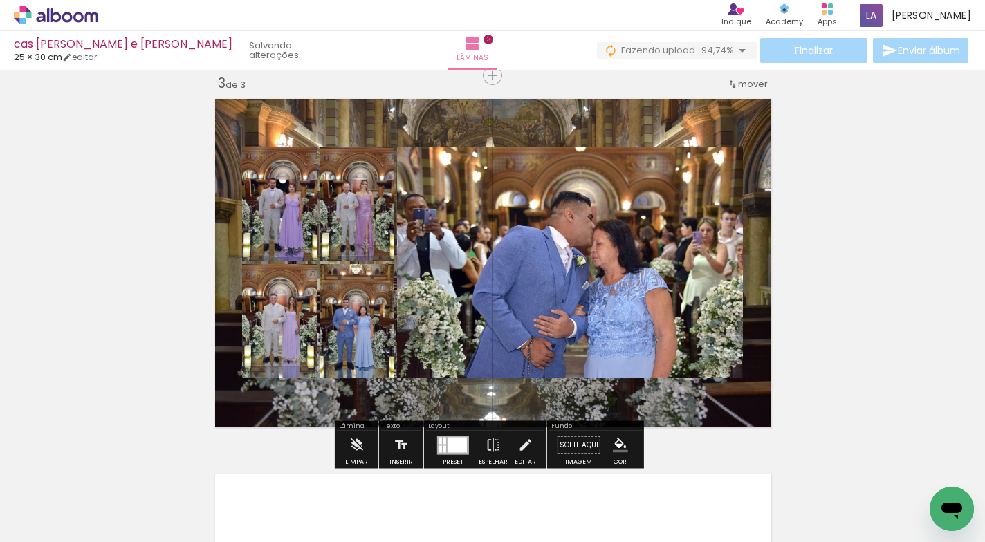
click at [635, 398] on quentale-layouter at bounding box center [493, 263] width 568 height 341
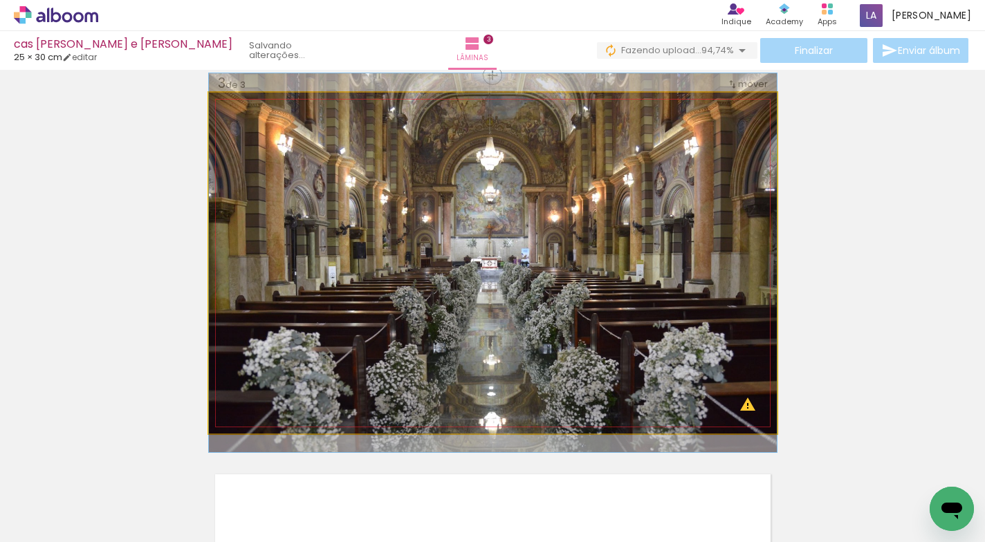
click at [635, 398] on quentale-photo at bounding box center [493, 263] width 568 height 341
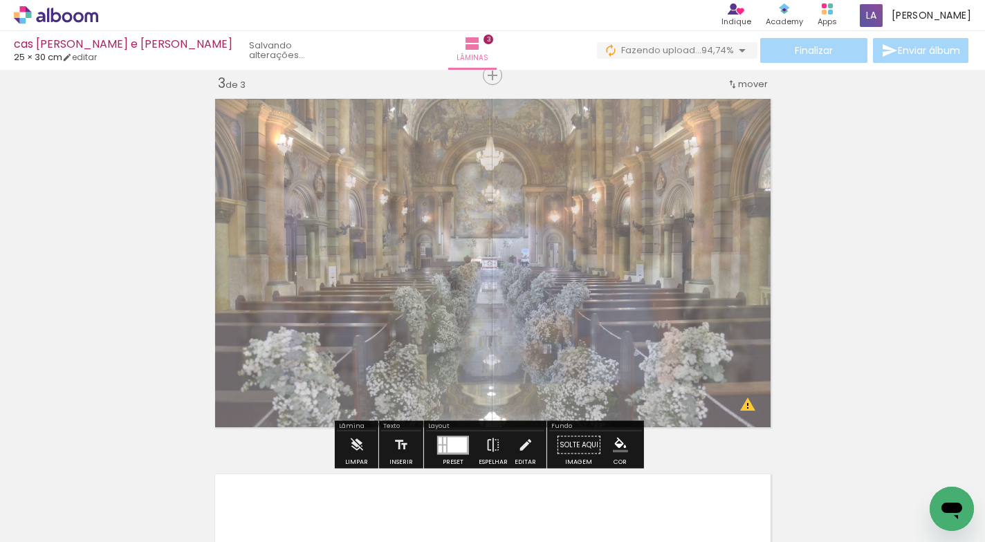
drag, startPoint x: 400, startPoint y: 127, endPoint x: 388, endPoint y: 142, distance: 19.8
type paper-slider "50"
click at [380, 138] on div at bounding box center [391, 128] width 22 height 22
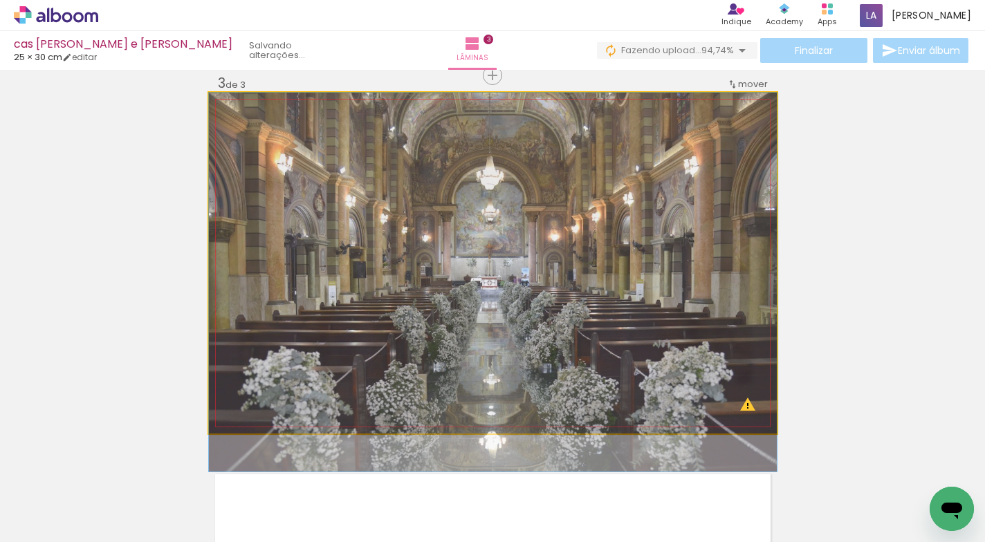
drag, startPoint x: 576, startPoint y: 169, endPoint x: 578, endPoint y: 202, distance: 32.5
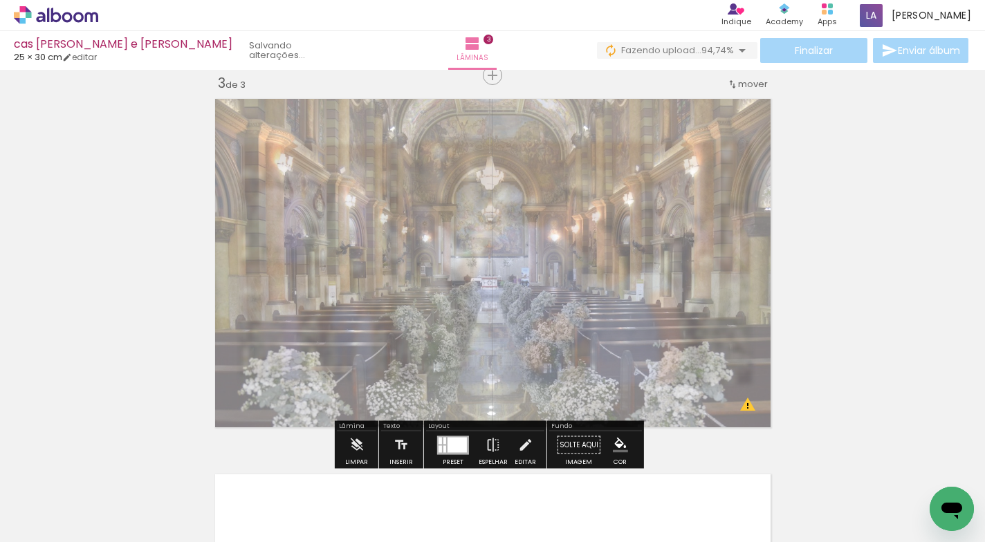
click at [896, 176] on div "Inserir lâmina 1 de 3 Inserir lâmina 2 de 3 Inserir lâmina 3 de 3 O Designbox p…" at bounding box center [492, 57] width 985 height 1503
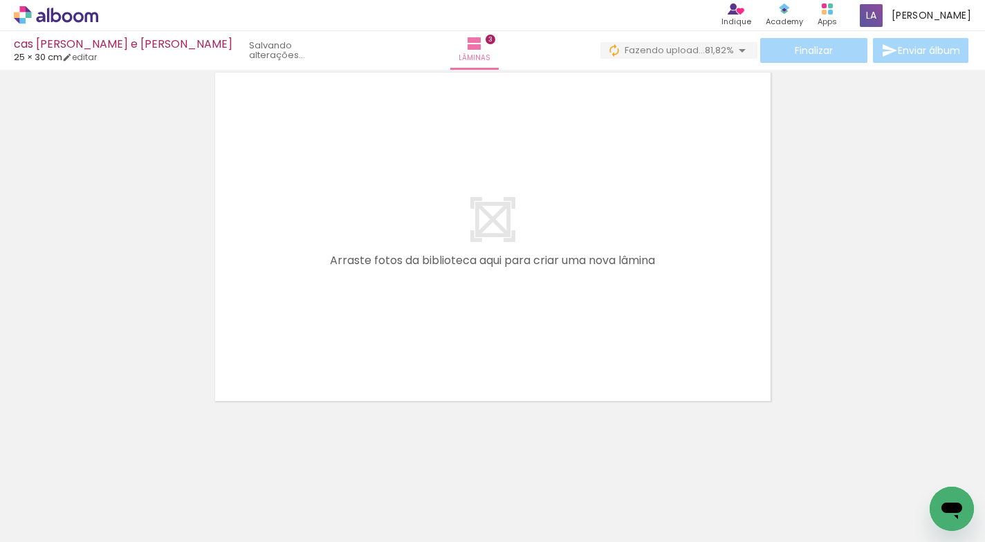
scroll to position [0, 0]
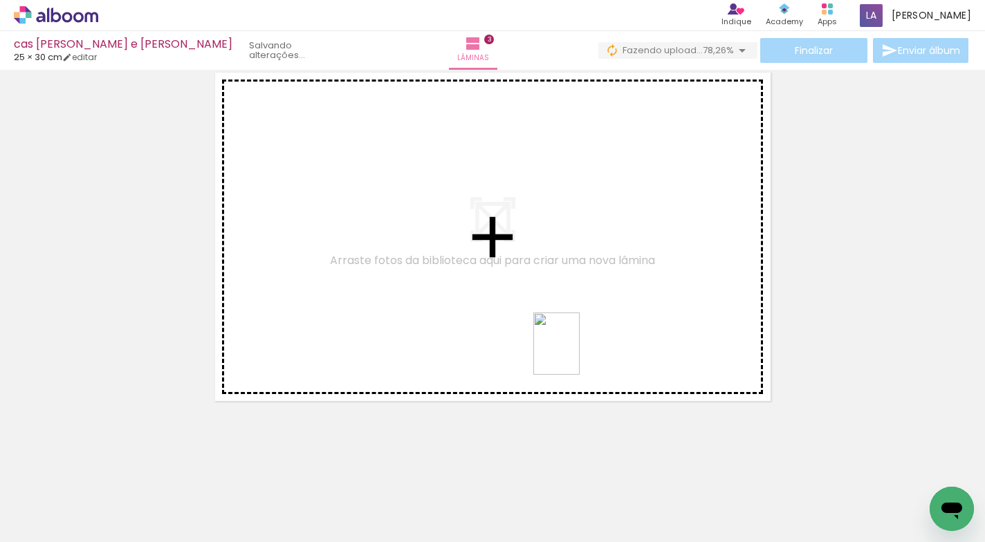
drag, startPoint x: 637, startPoint y: 498, endPoint x: 575, endPoint y: 354, distance: 156.8
click at [575, 354] on quentale-workspace at bounding box center [492, 271] width 985 height 542
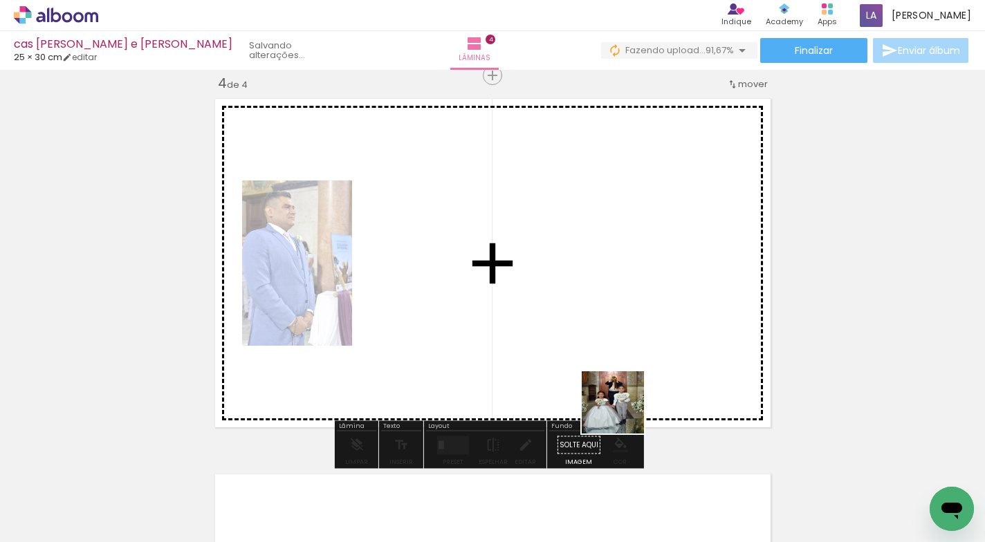
drag, startPoint x: 717, startPoint y: 504, endPoint x: 775, endPoint y: 497, distance: 59.1
click at [597, 355] on quentale-workspace at bounding box center [492, 271] width 985 height 542
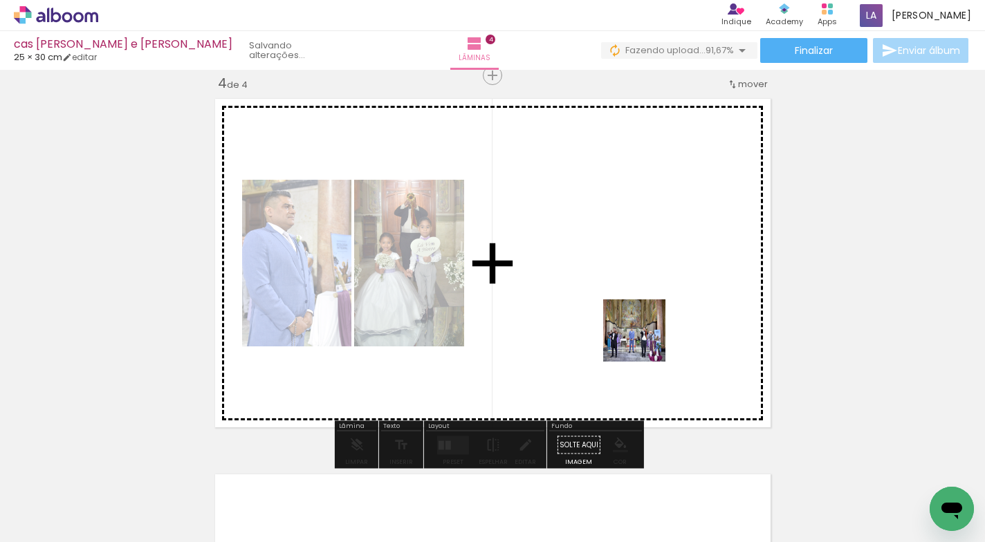
drag, startPoint x: 791, startPoint y: 498, endPoint x: 883, endPoint y: 466, distance: 97.3
click at [647, 331] on quentale-workspace at bounding box center [492, 271] width 985 height 542
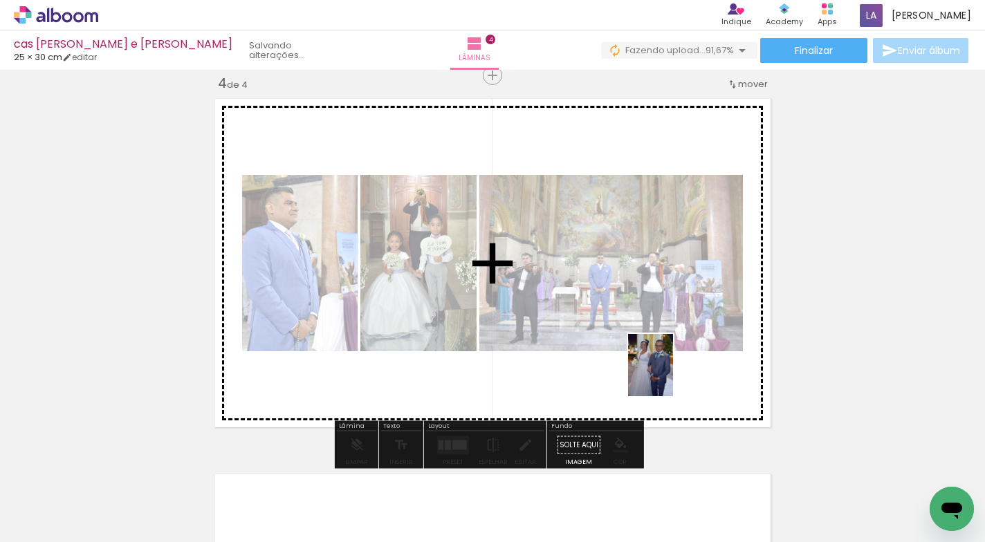
drag, startPoint x: 851, startPoint y: 510, endPoint x: 951, endPoint y: 483, distance: 103.2
click at [670, 376] on quentale-workspace at bounding box center [492, 271] width 985 height 542
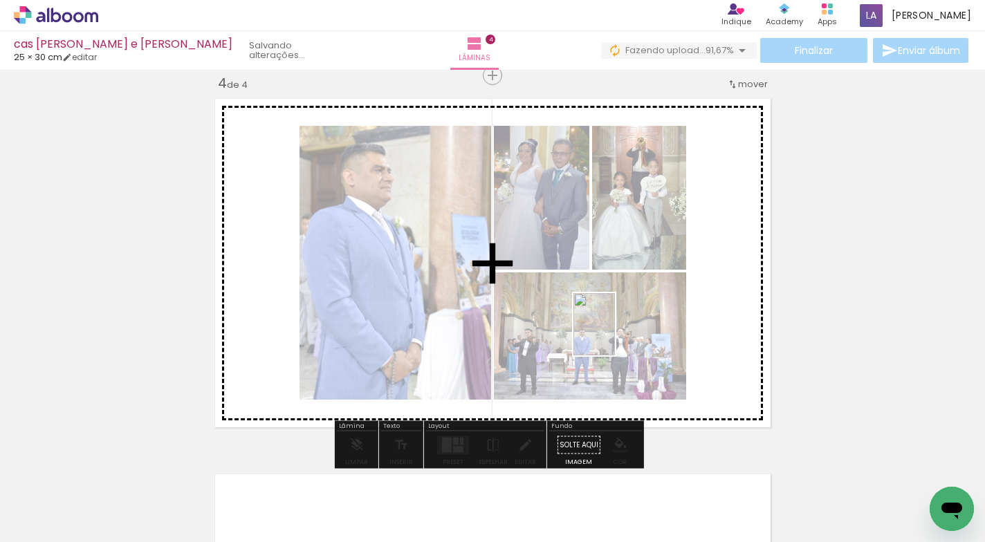
drag, startPoint x: 950, startPoint y: 475, endPoint x: 618, endPoint y: 338, distance: 359.4
click at [615, 335] on quentale-workspace at bounding box center [492, 271] width 985 height 542
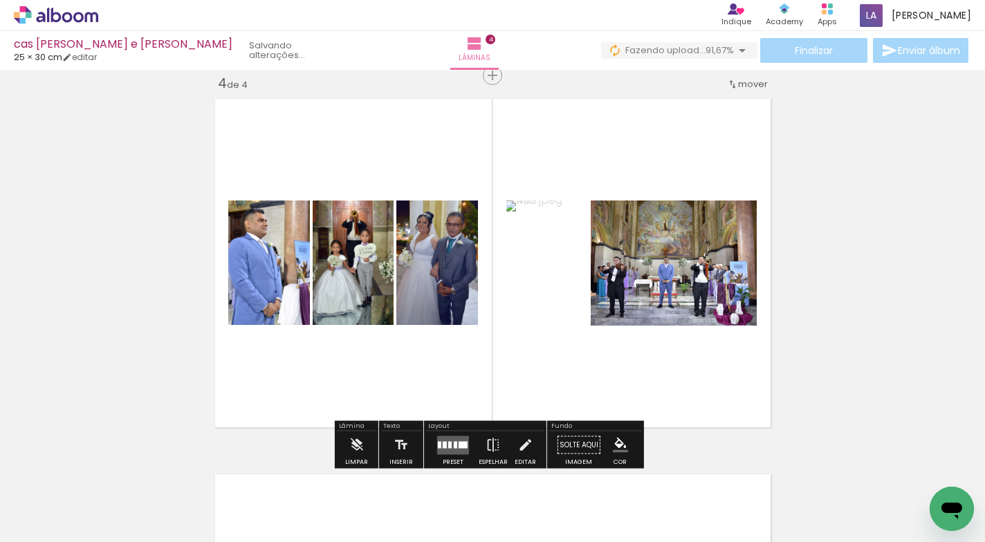
click at [448, 447] on div at bounding box center [449, 444] width 3 height 7
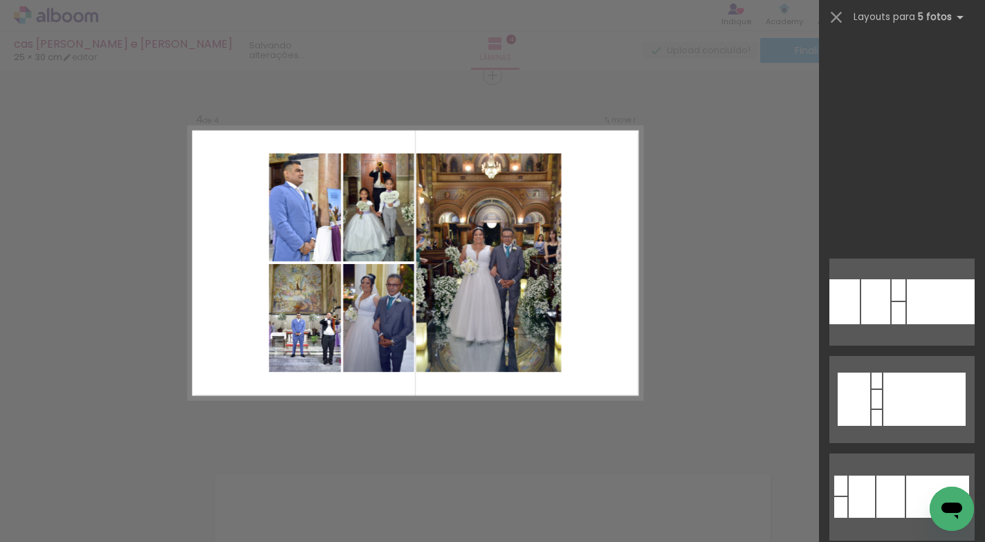
scroll to position [3907, 0]
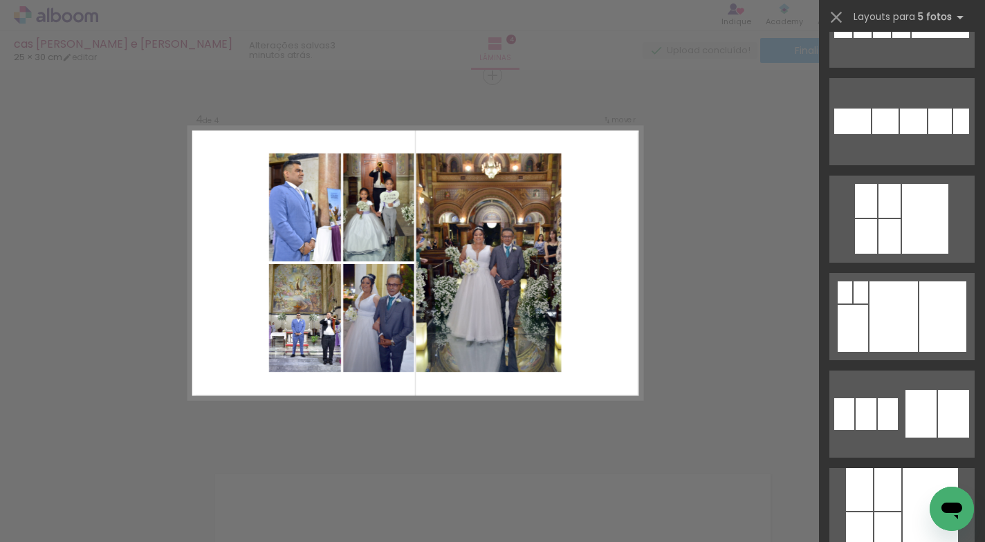
scroll to position [4304, 0]
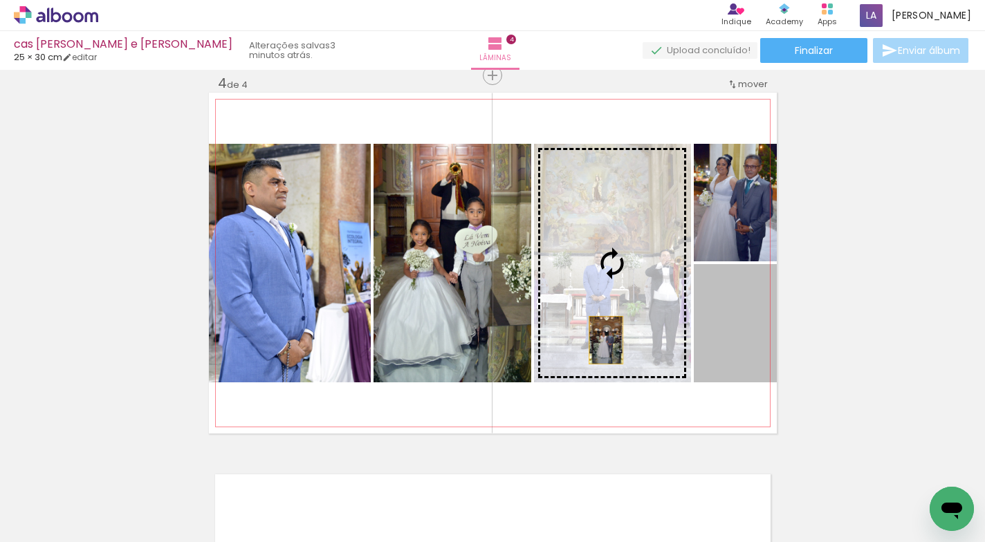
drag, startPoint x: 733, startPoint y: 355, endPoint x: 600, endPoint y: 340, distance: 133.6
click at [0, 0] on slot at bounding box center [0, 0] width 0 height 0
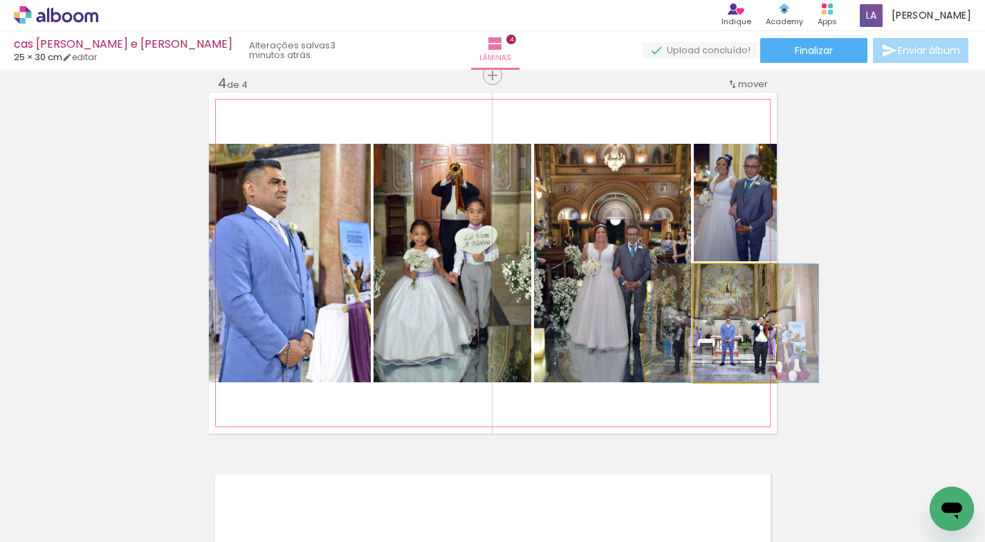
click at [726, 349] on quentale-photo at bounding box center [735, 323] width 83 height 118
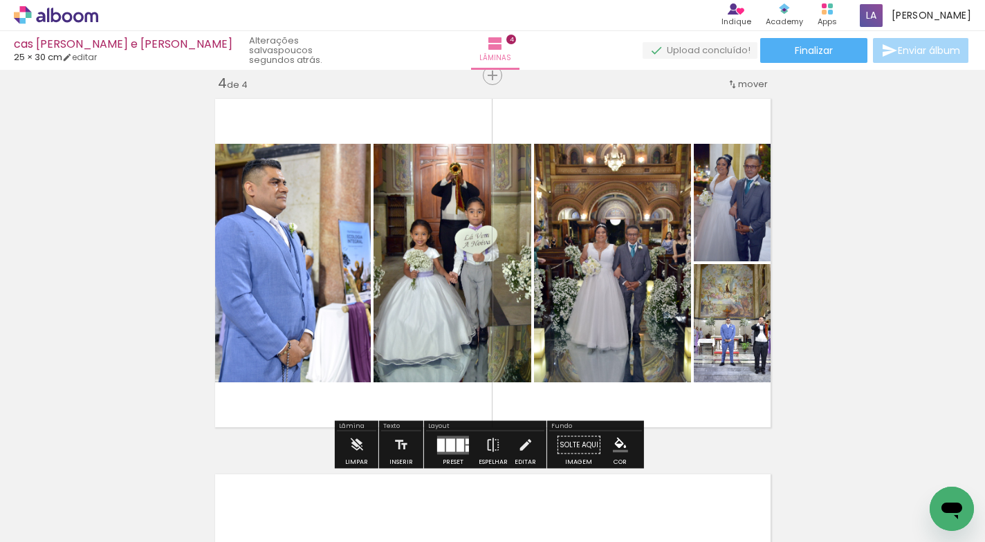
click at [446, 439] on div at bounding box center [450, 445] width 9 height 13
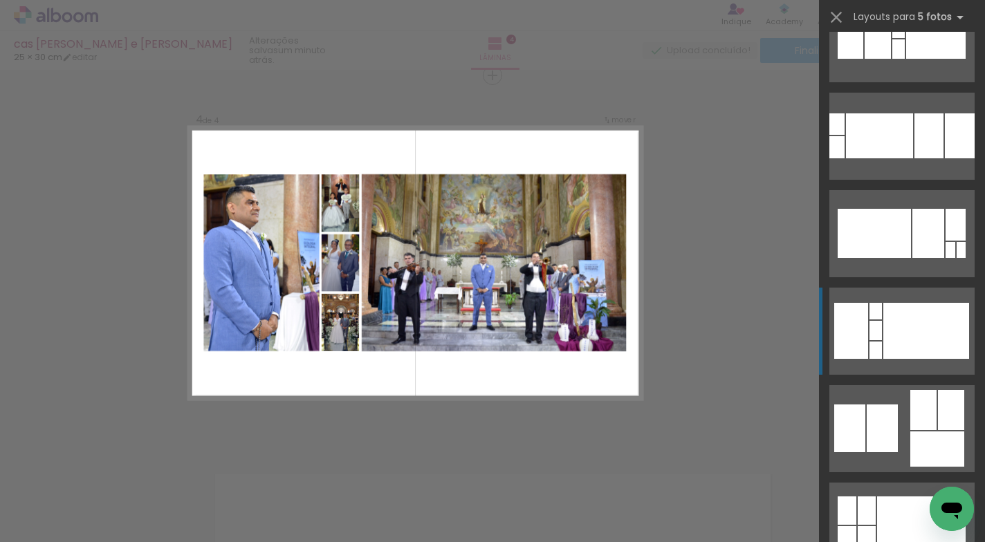
scroll to position [739, 0]
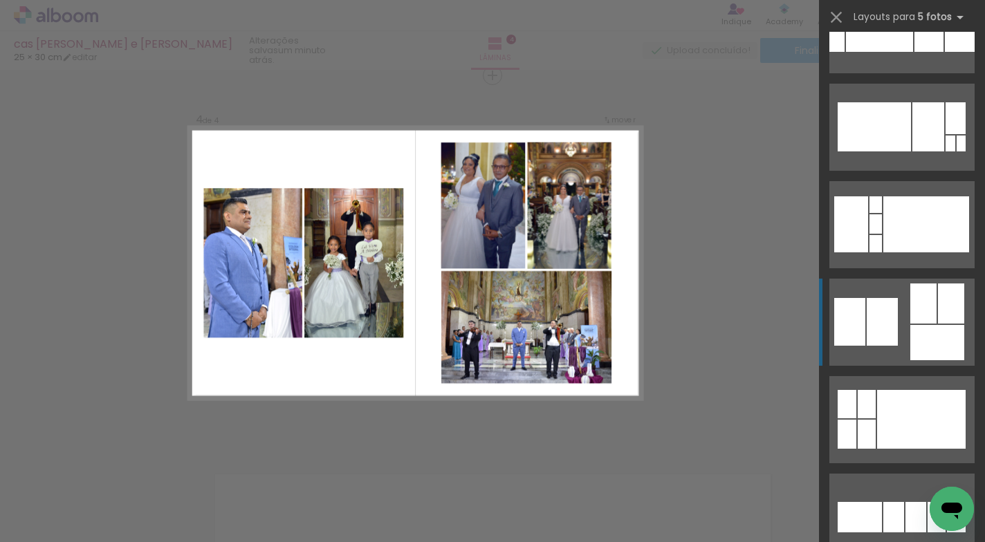
click at [903, 171] on quentale-layouter at bounding box center [901, 127] width 145 height 87
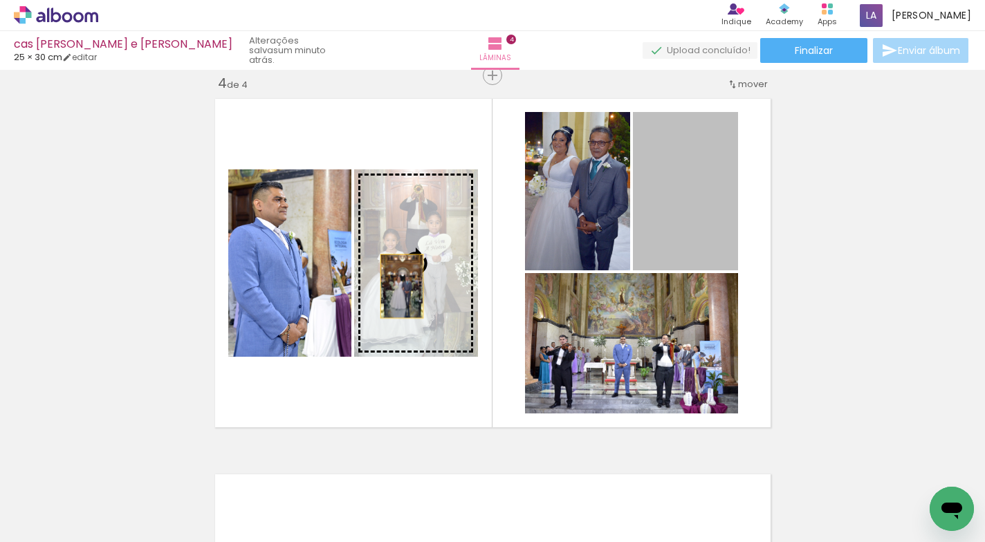
drag, startPoint x: 676, startPoint y: 192, endPoint x: 396, endPoint y: 286, distance: 295.5
click at [0, 0] on slot at bounding box center [0, 0] width 0 height 0
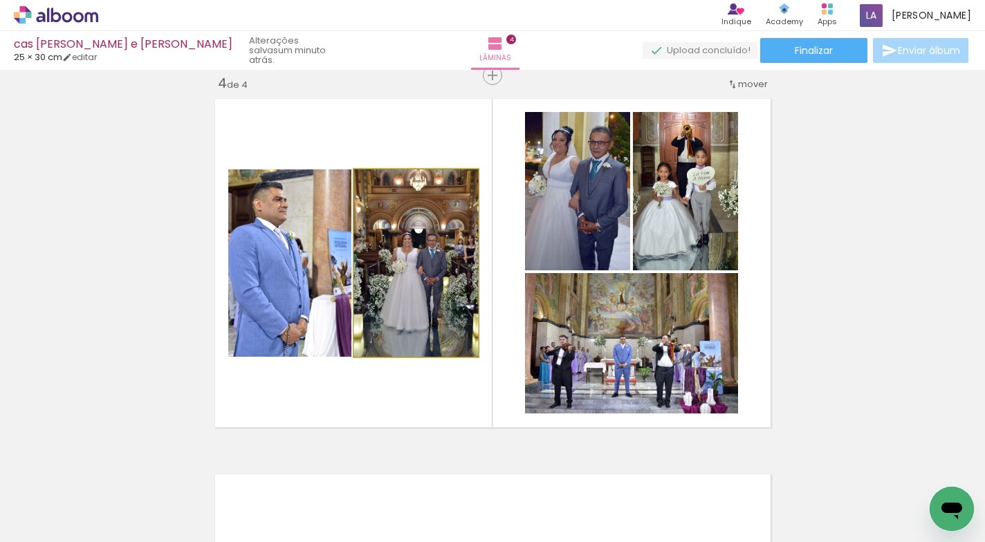
click at [439, 282] on quentale-photo at bounding box center [416, 262] width 124 height 187
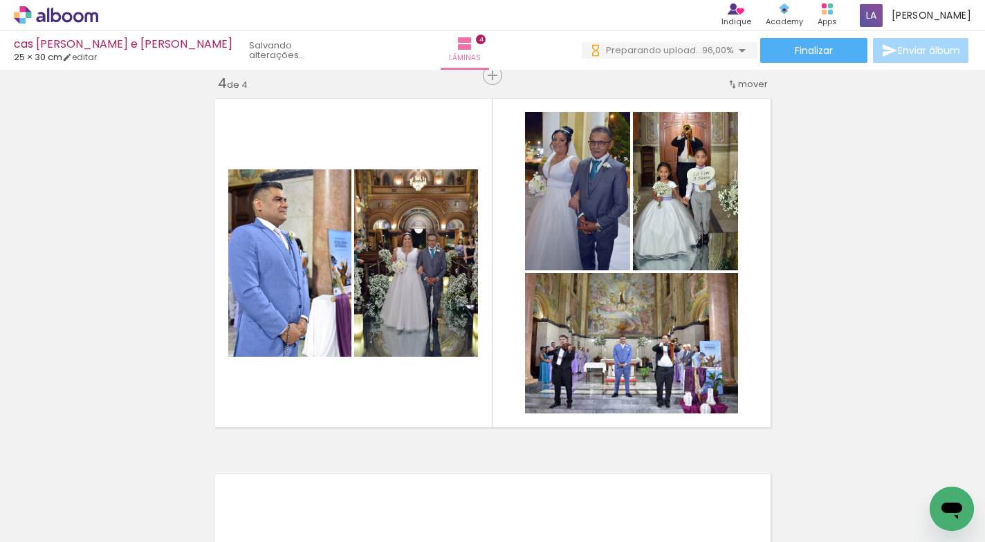
scroll to position [0, 1056]
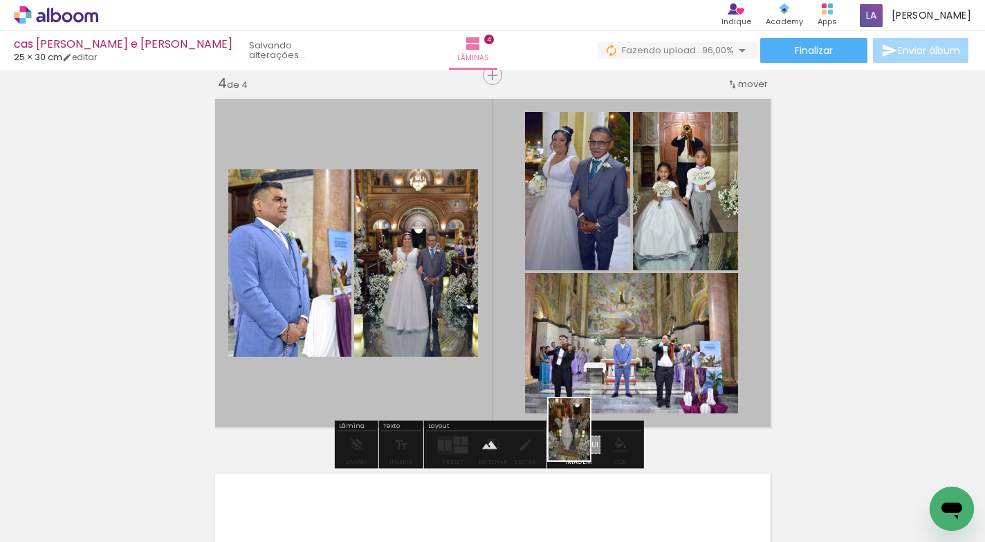
drag, startPoint x: 885, startPoint y: 477, endPoint x: 590, endPoint y: 440, distance: 297.0
click at [590, 440] on quentale-workspace at bounding box center [492, 271] width 985 height 542
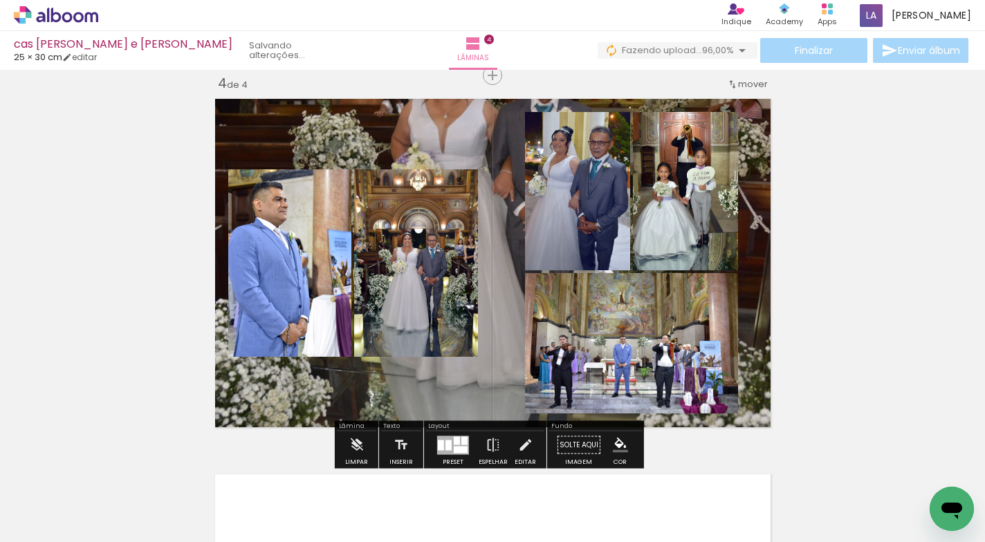
click at [465, 394] on quentale-layouter at bounding box center [493, 263] width 568 height 341
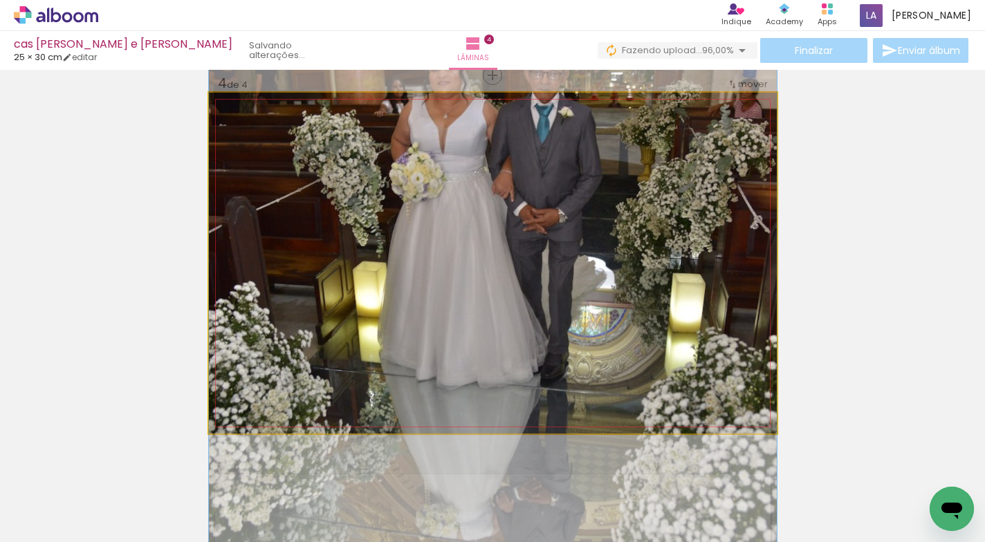
click at [466, 394] on quentale-photo at bounding box center [493, 263] width 568 height 341
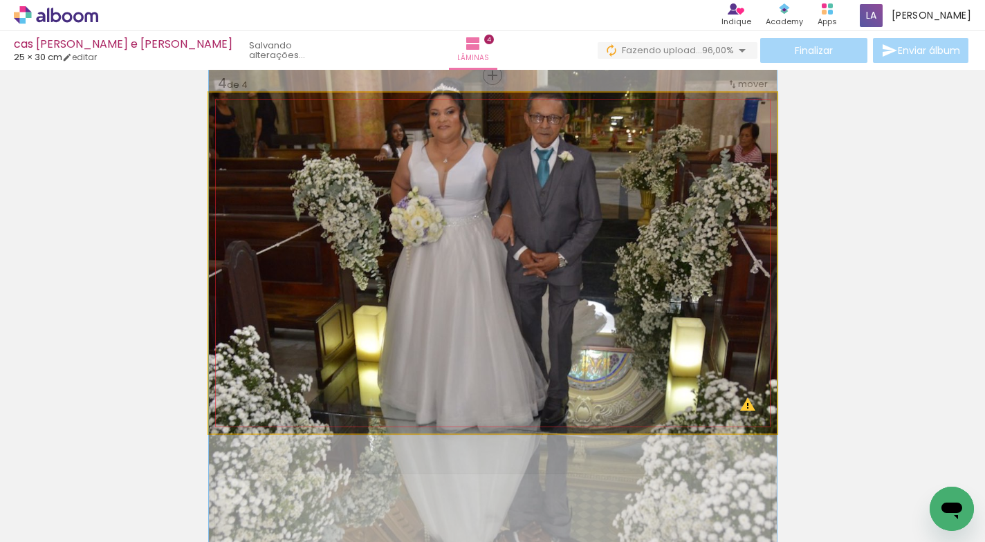
drag, startPoint x: 456, startPoint y: 323, endPoint x: 452, endPoint y: 367, distance: 44.4
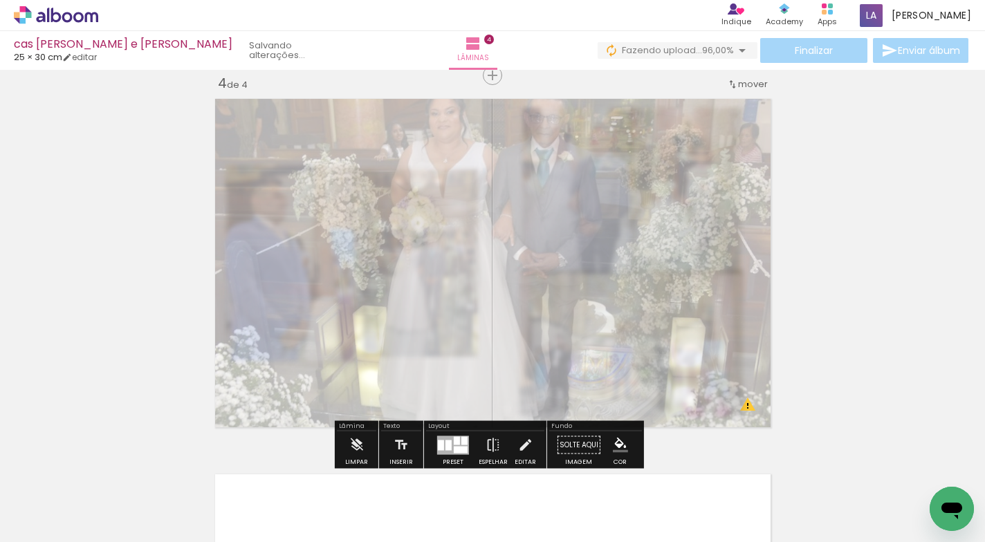
drag, startPoint x: 387, startPoint y: 132, endPoint x: 582, endPoint y: 153, distance: 195.5
type paper-slider "30"
click at [367, 138] on div at bounding box center [375, 128] width 22 height 22
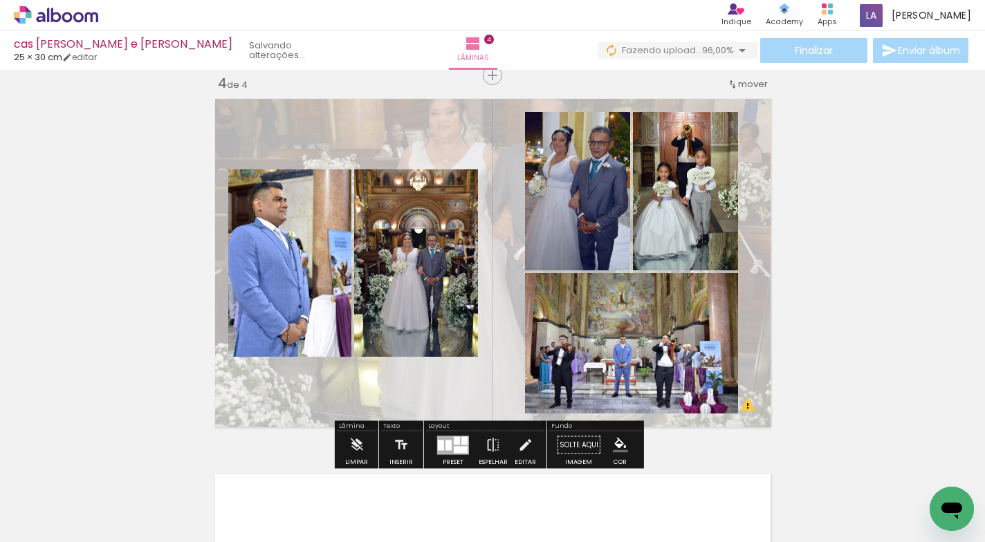
click at [509, 188] on quentale-layouter at bounding box center [493, 263] width 568 height 341
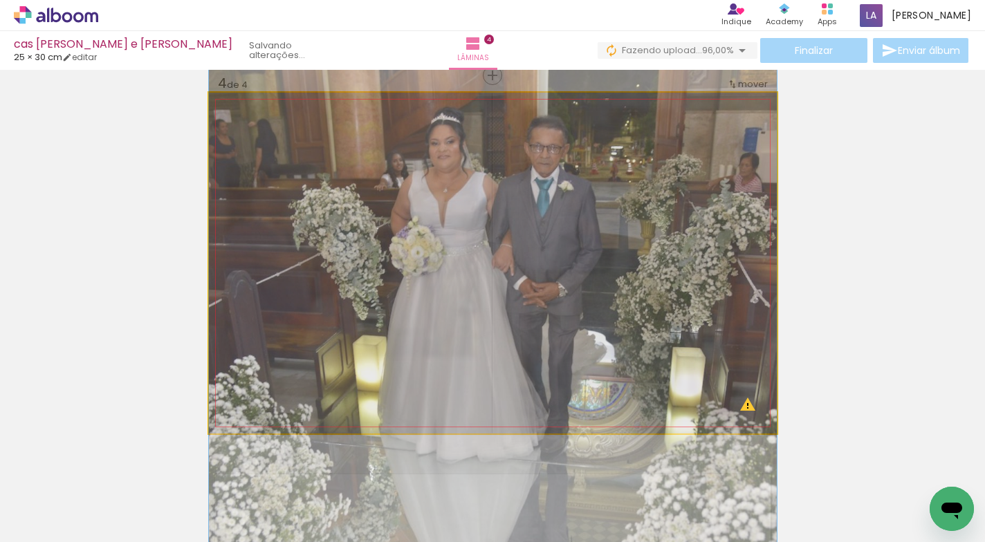
drag, startPoint x: 506, startPoint y: 192, endPoint x: 506, endPoint y: 222, distance: 30.4
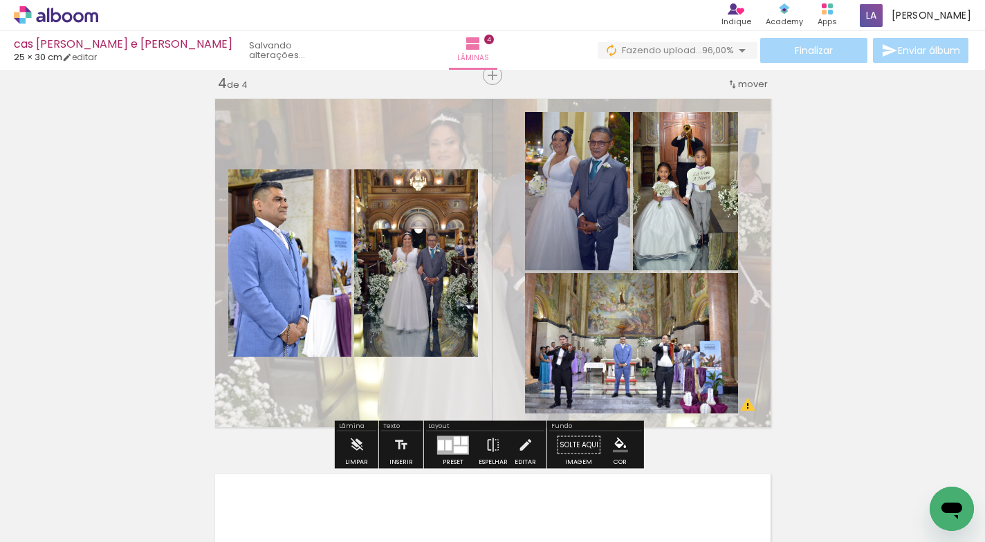
click at [284, 251] on quentale-photo at bounding box center [289, 262] width 123 height 187
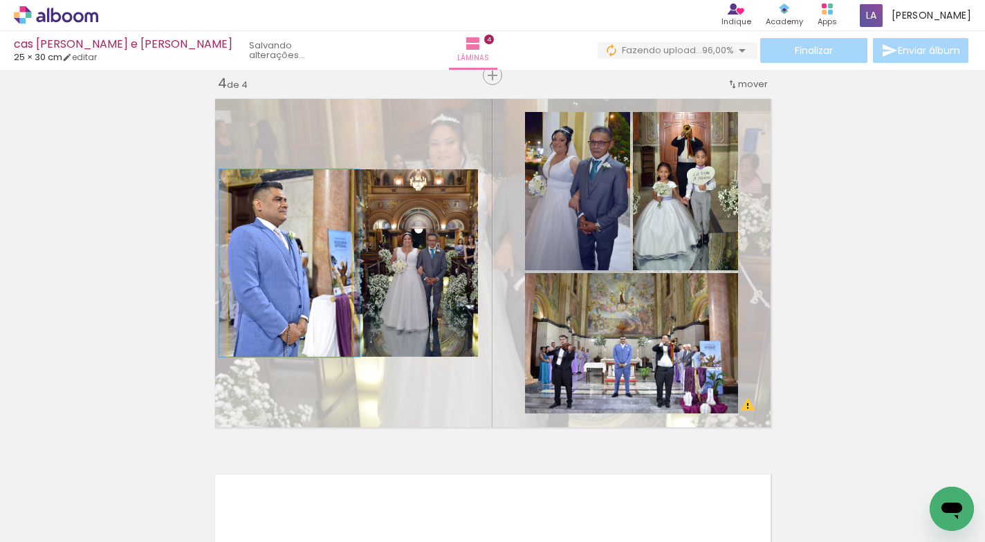
click at [284, 251] on quentale-photo at bounding box center [289, 262] width 123 height 187
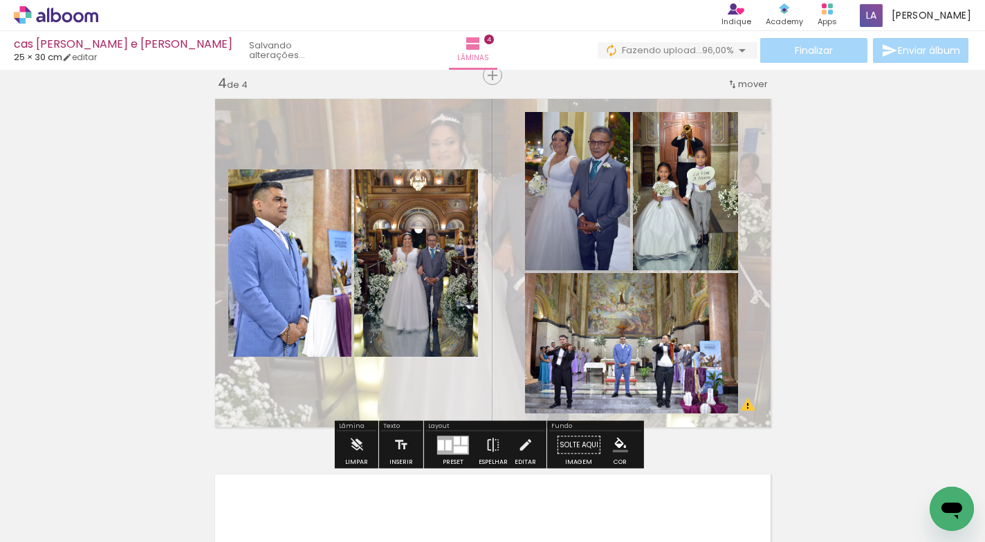
drag, startPoint x: 890, startPoint y: 247, endPoint x: 872, endPoint y: 246, distance: 18.7
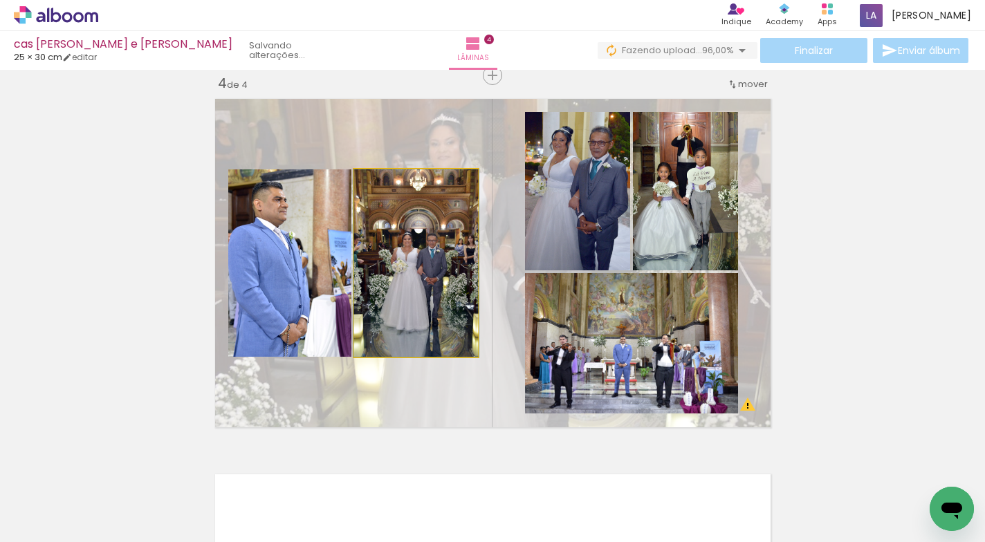
drag, startPoint x: 429, startPoint y: 275, endPoint x: 429, endPoint y: 288, distance: 13.8
drag, startPoint x: 425, startPoint y: 282, endPoint x: 425, endPoint y: 304, distance: 21.4
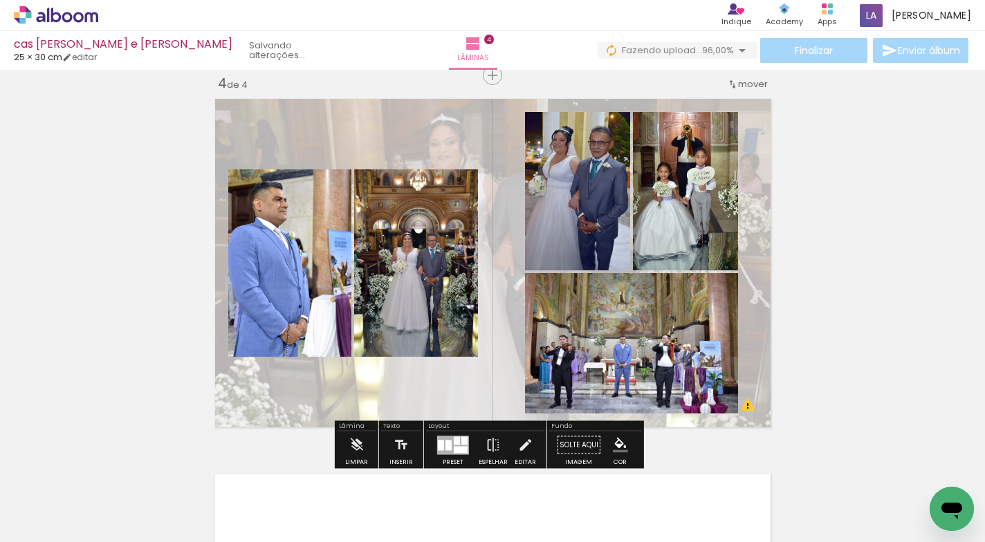
click at [426, 302] on quentale-photo at bounding box center [416, 262] width 124 height 187
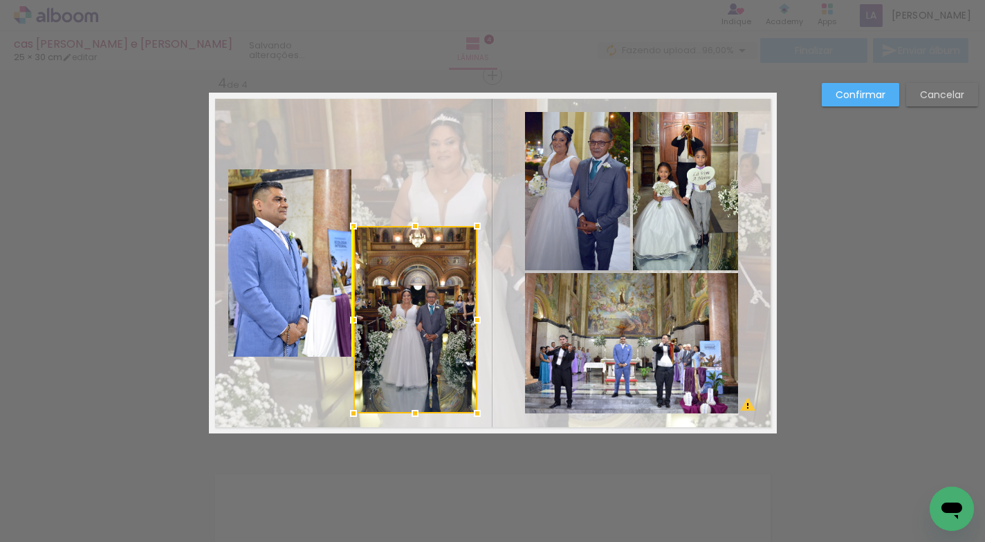
drag, startPoint x: 438, startPoint y: 263, endPoint x: 445, endPoint y: 319, distance: 56.5
click at [445, 319] on div at bounding box center [415, 319] width 124 height 187
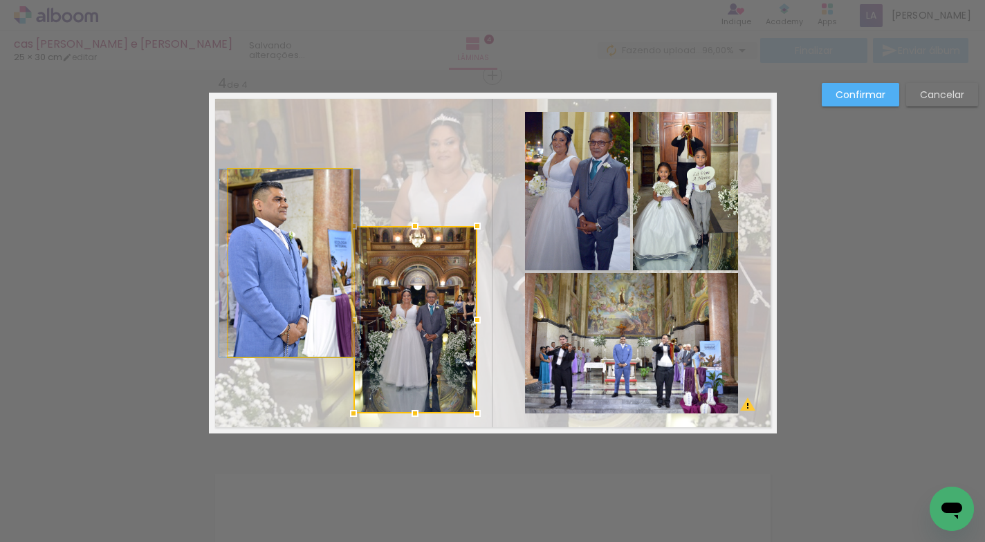
click at [291, 270] on quentale-photo at bounding box center [289, 262] width 123 height 187
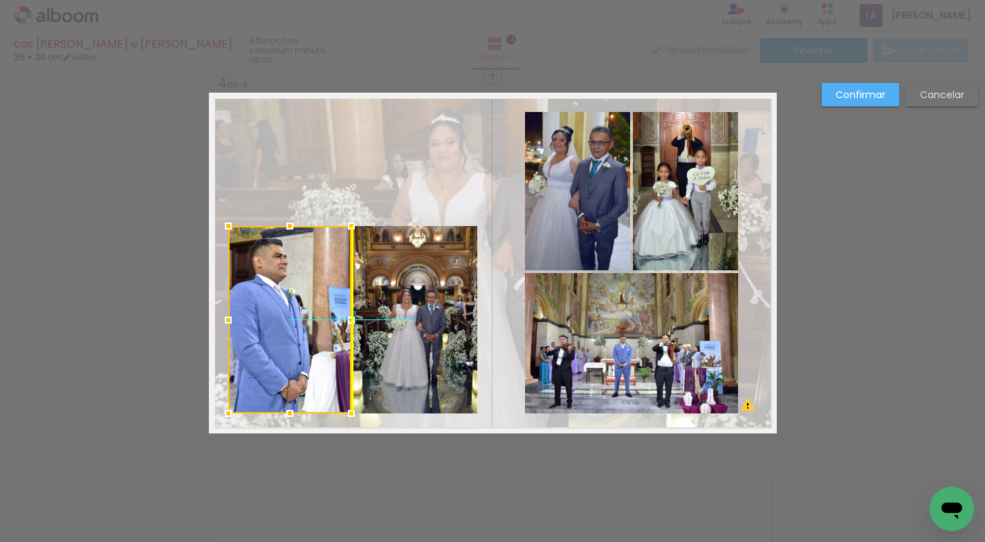
drag, startPoint x: 293, startPoint y: 264, endPoint x: 291, endPoint y: 319, distance: 54.7
click at [291, 319] on div at bounding box center [289, 319] width 123 height 187
click at [0, 0] on slot "Confirmar" at bounding box center [0, 0] width 0 height 0
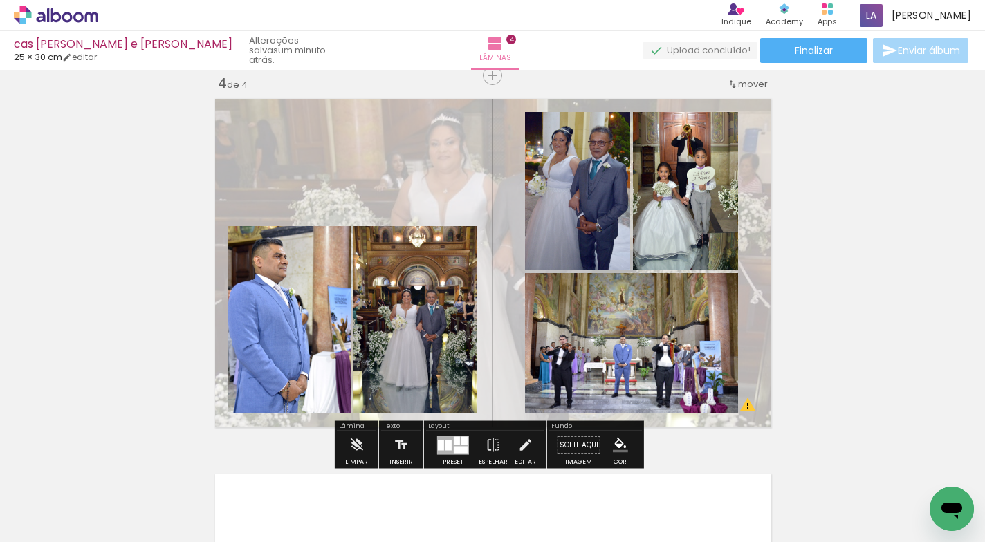
click at [406, 187] on quentale-layouter at bounding box center [493, 263] width 568 height 341
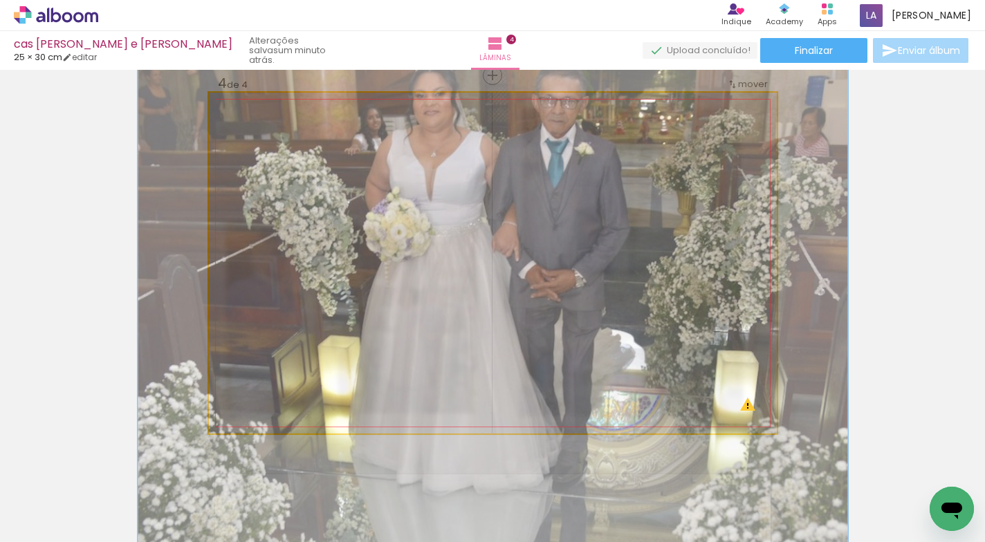
drag, startPoint x: 263, startPoint y: 129, endPoint x: 331, endPoint y: 152, distance: 72.2
type paper-slider "125"
click at [270, 130] on div at bounding box center [274, 128] width 12 height 12
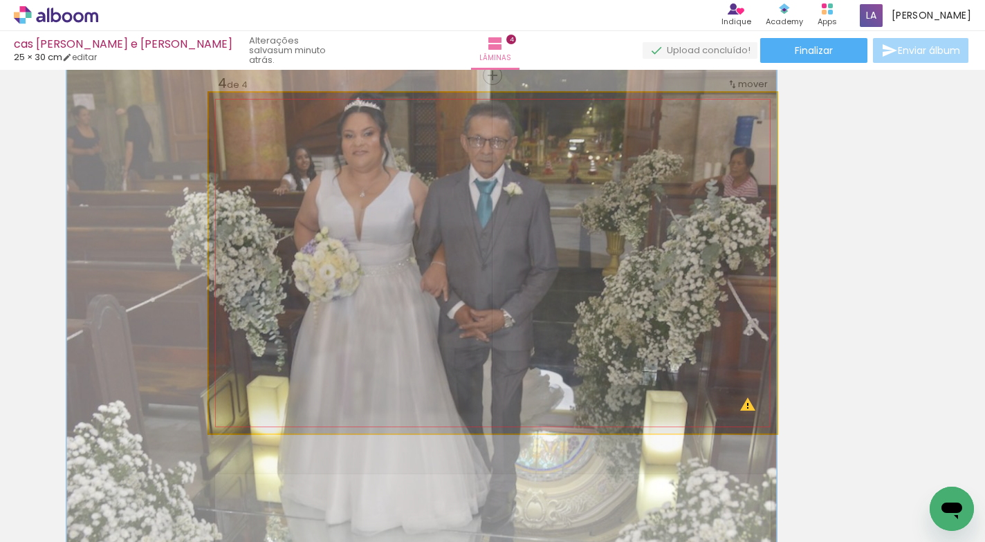
drag, startPoint x: 396, startPoint y: 176, endPoint x: 272, endPoint y: 216, distance: 130.1
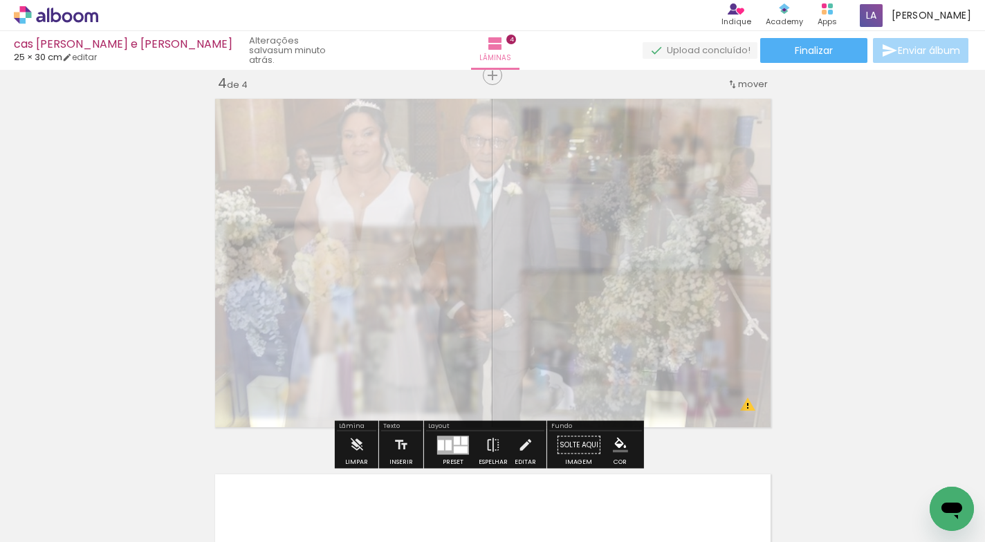
type paper-slider "25"
click at [369, 131] on div at bounding box center [372, 128] width 8 height 8
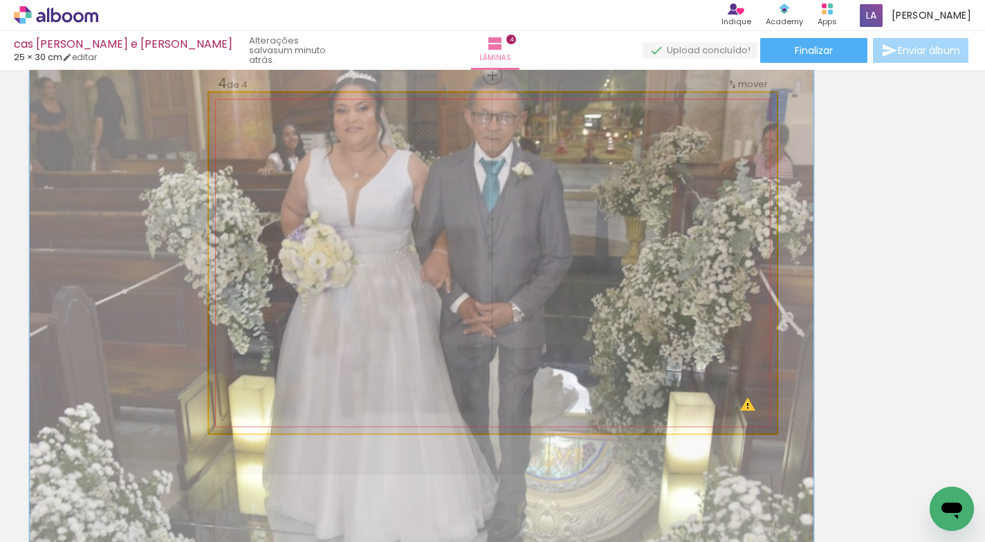
drag, startPoint x: 274, startPoint y: 129, endPoint x: 281, endPoint y: 131, distance: 7.1
type paper-slider "138"
click at [281, 131] on div at bounding box center [282, 128] width 12 height 12
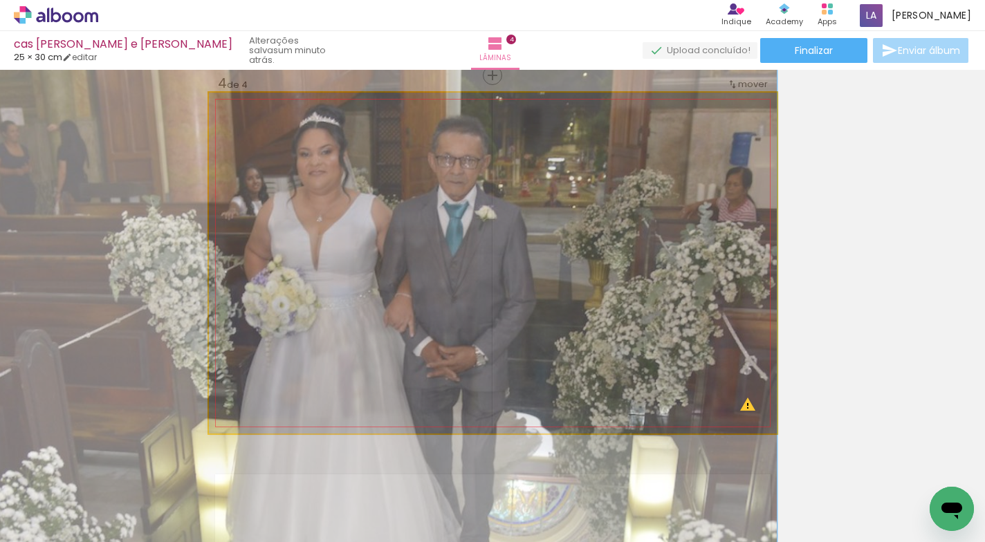
drag, startPoint x: 606, startPoint y: 156, endPoint x: 549, endPoint y: 200, distance: 71.5
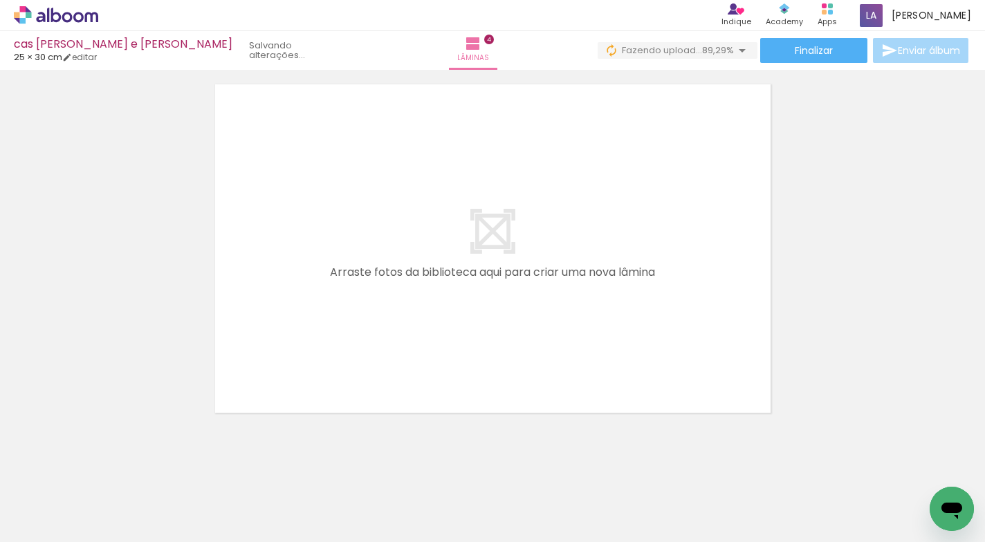
scroll to position [1510, 0]
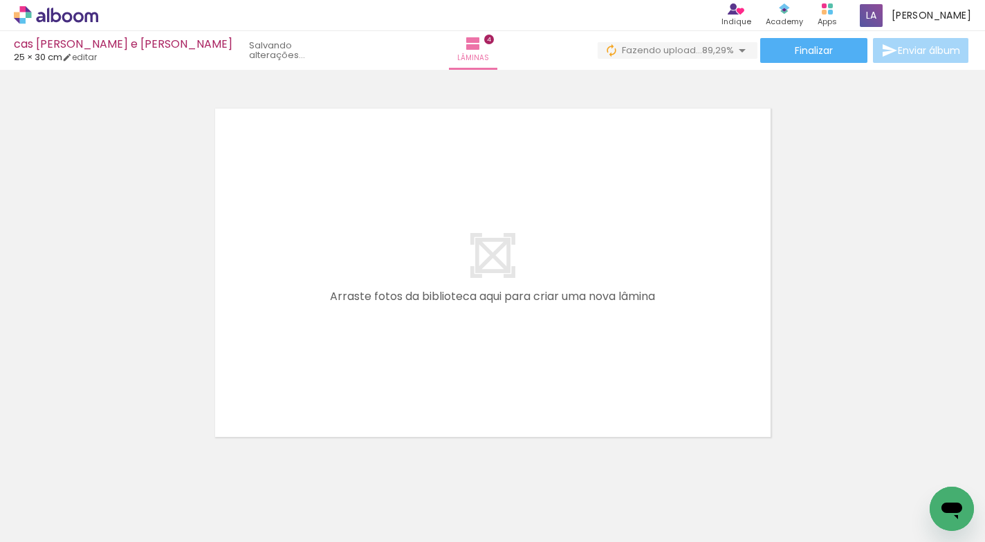
click at [782, 492] on div at bounding box center [787, 495] width 68 height 46
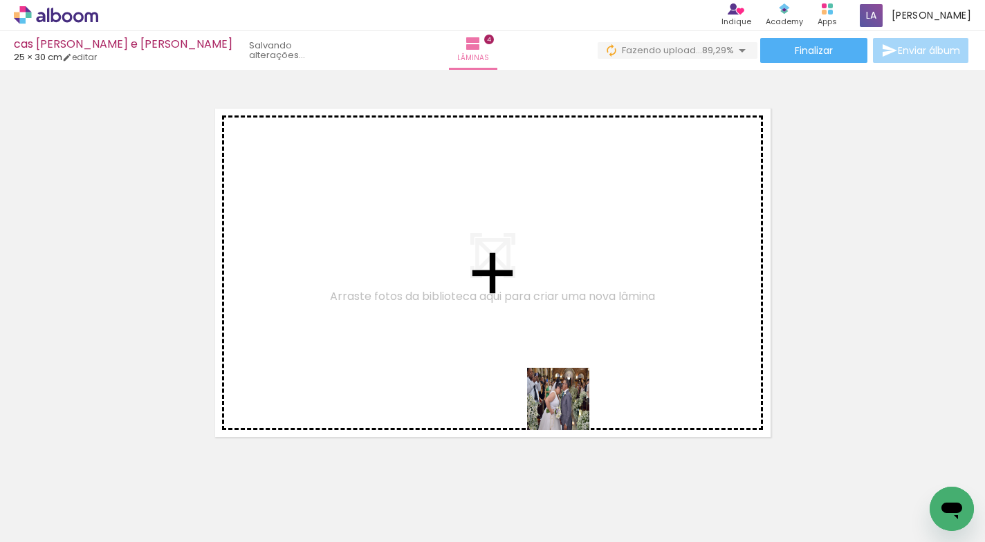
drag, startPoint x: 744, startPoint y: 486, endPoint x: 843, endPoint y: 503, distance: 100.4
click at [513, 363] on quentale-workspace at bounding box center [492, 271] width 985 height 542
